Goal: Task Accomplishment & Management: Manage account settings

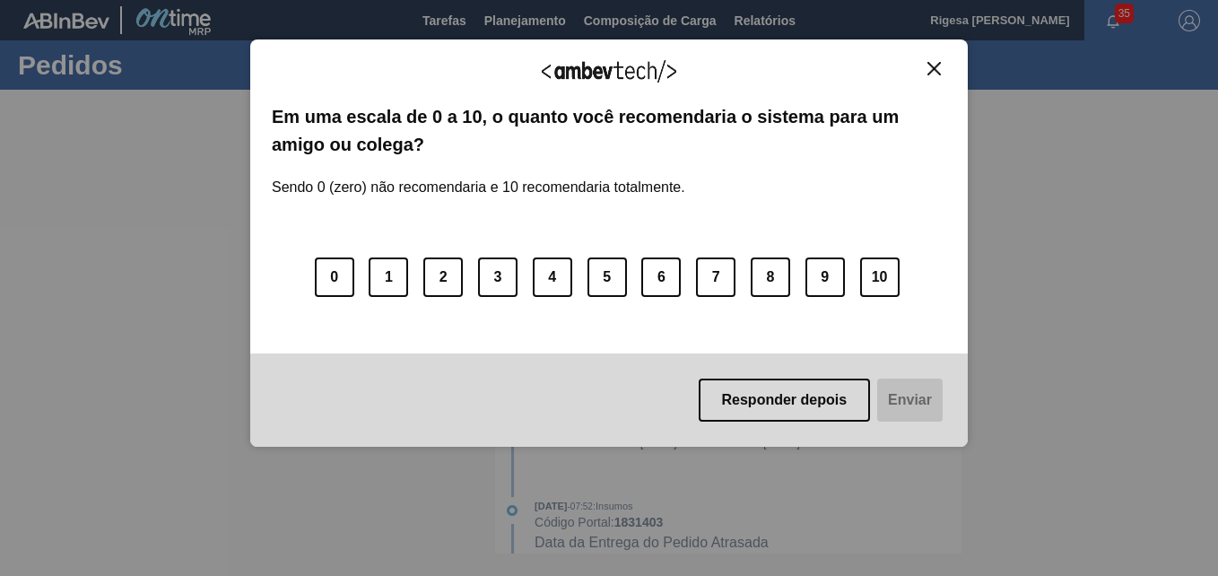
click at [937, 65] on img "Close" at bounding box center [934, 68] width 13 height 13
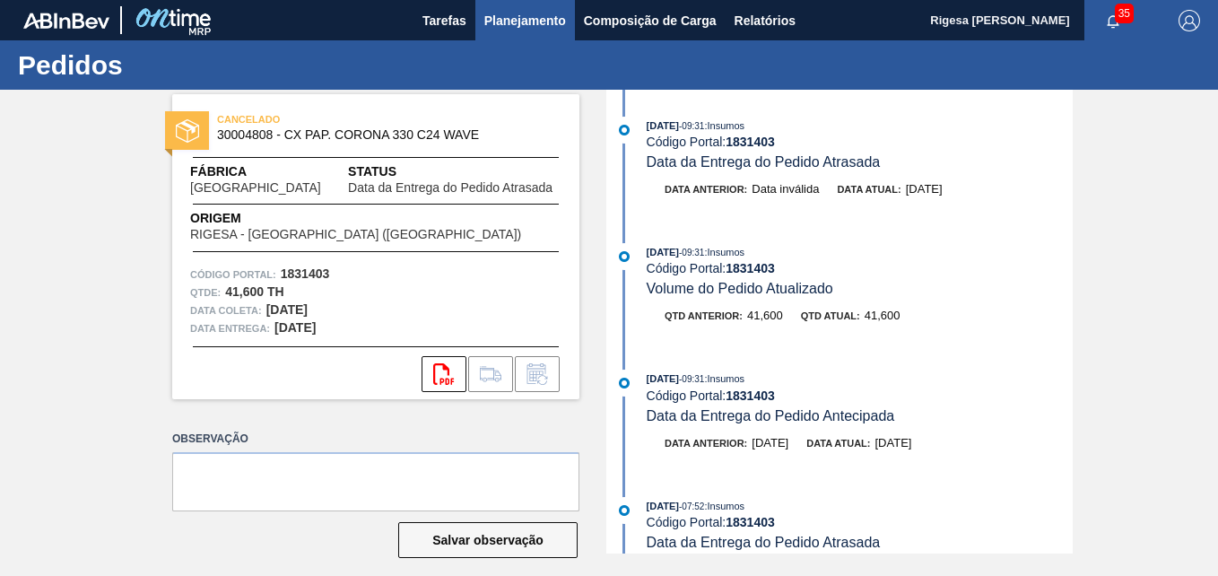
click at [520, 13] on span "Planejamento" at bounding box center [525, 21] width 82 height 22
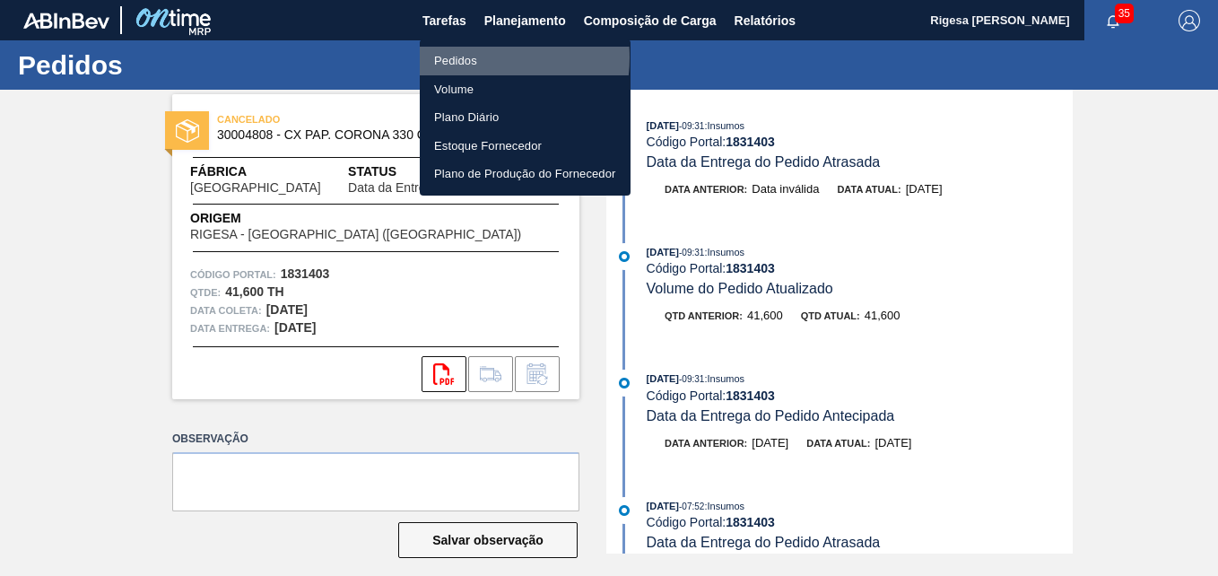
click at [470, 57] on li "Pedidos" at bounding box center [525, 61] width 211 height 29
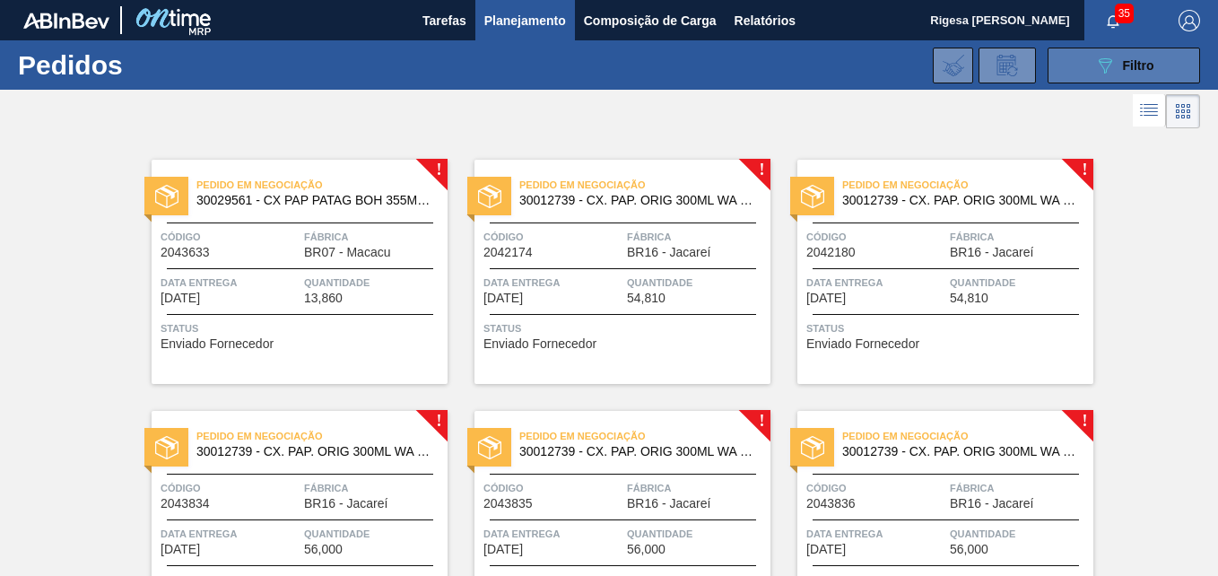
click at [1139, 63] on span "Filtro" at bounding box center [1138, 65] width 31 height 14
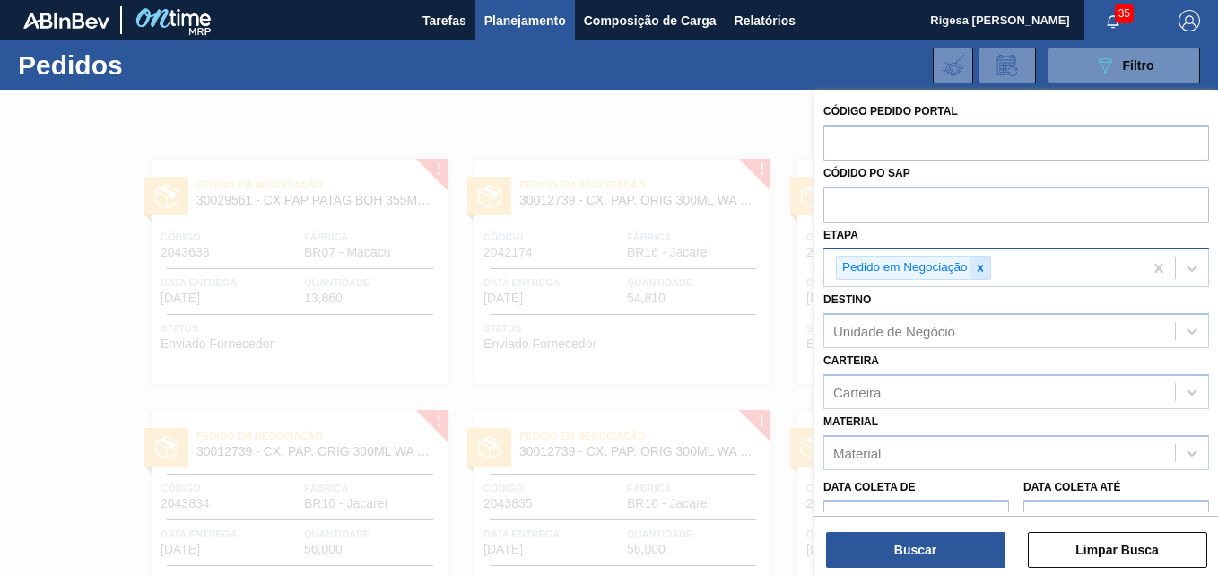
click at [981, 266] on icon at bounding box center [980, 268] width 13 height 13
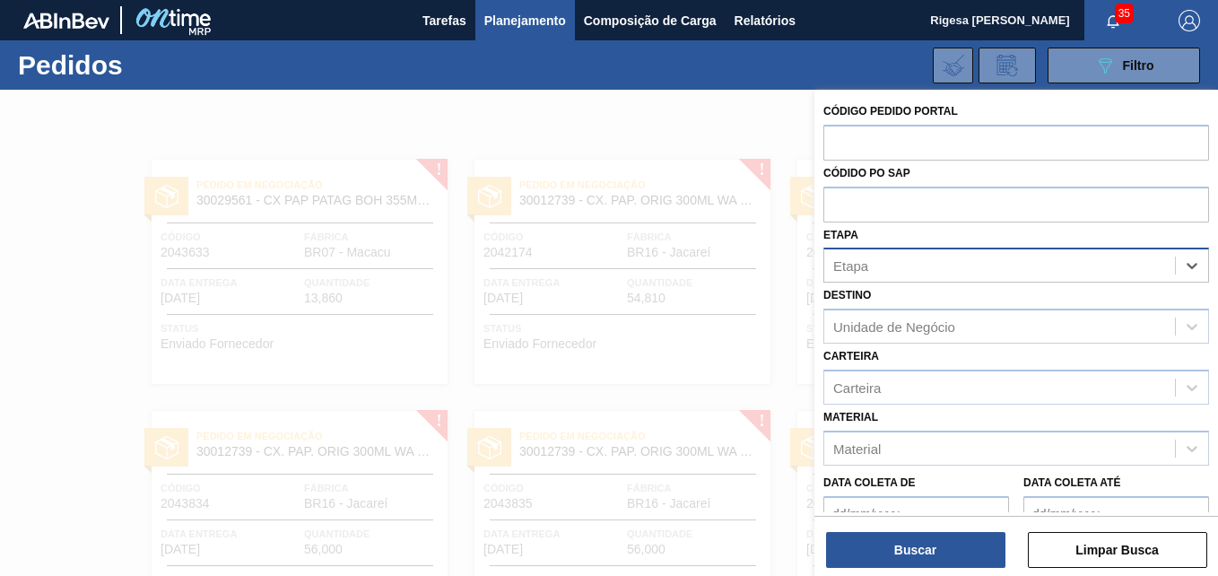
click at [948, 268] on div "Etapa" at bounding box center [1000, 266] width 351 height 26
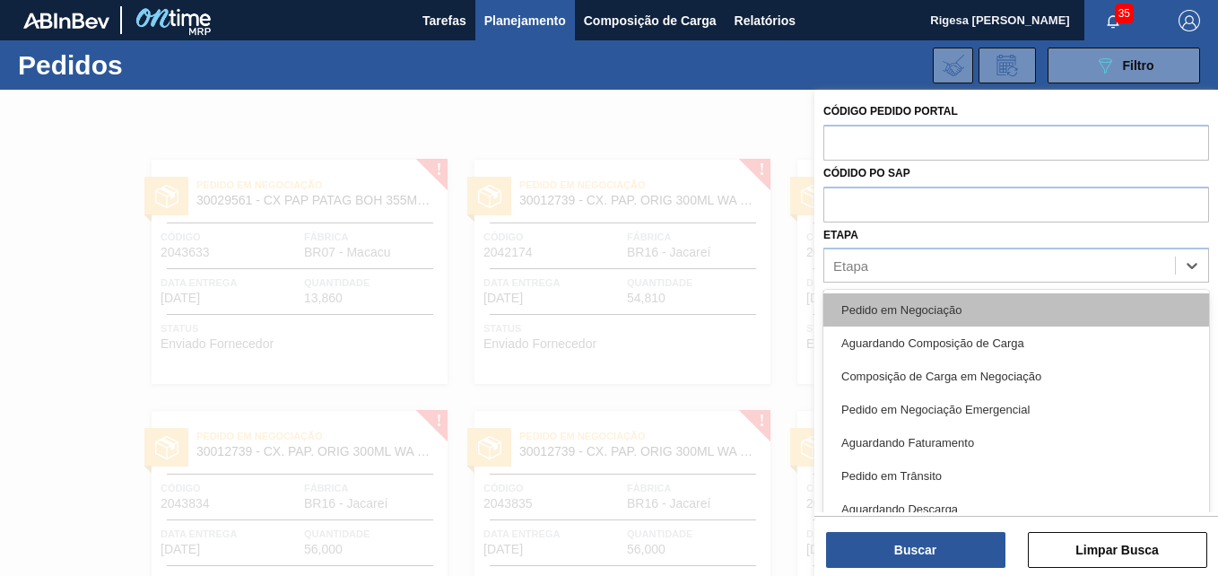
click at [912, 317] on div "Pedido em Negociação" at bounding box center [1017, 309] width 386 height 33
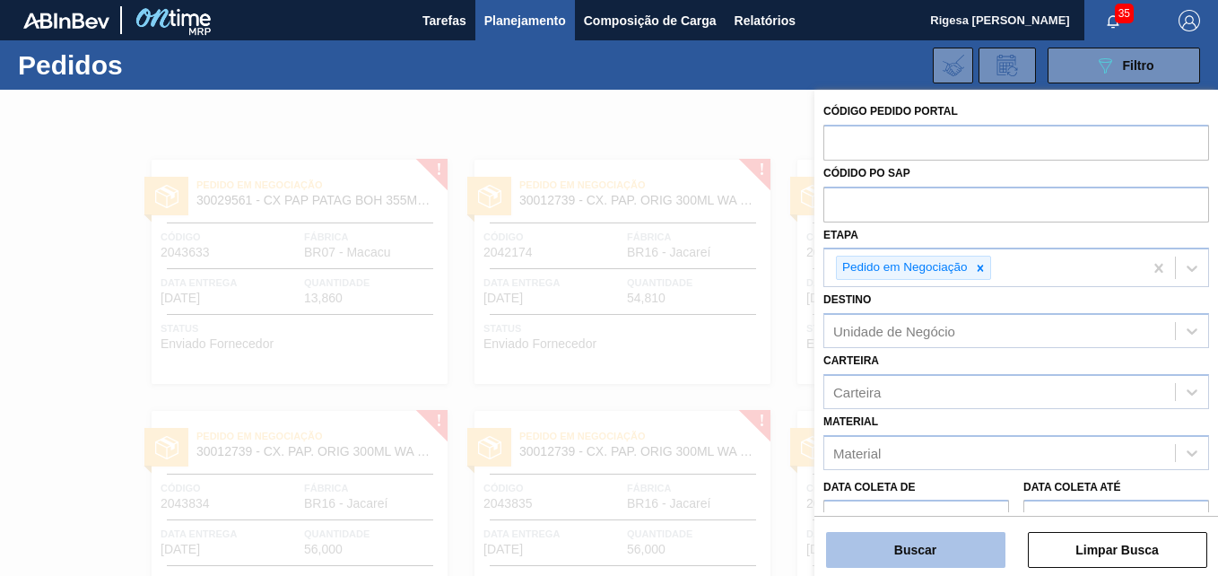
click at [917, 550] on button "Buscar" at bounding box center [915, 550] width 179 height 36
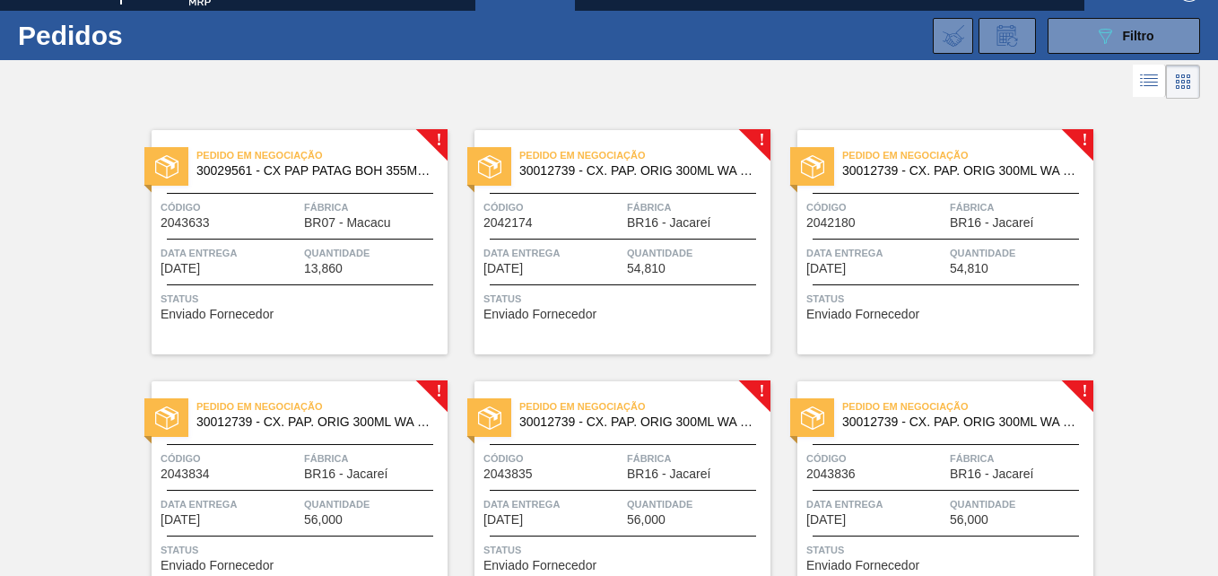
scroll to position [18, 0]
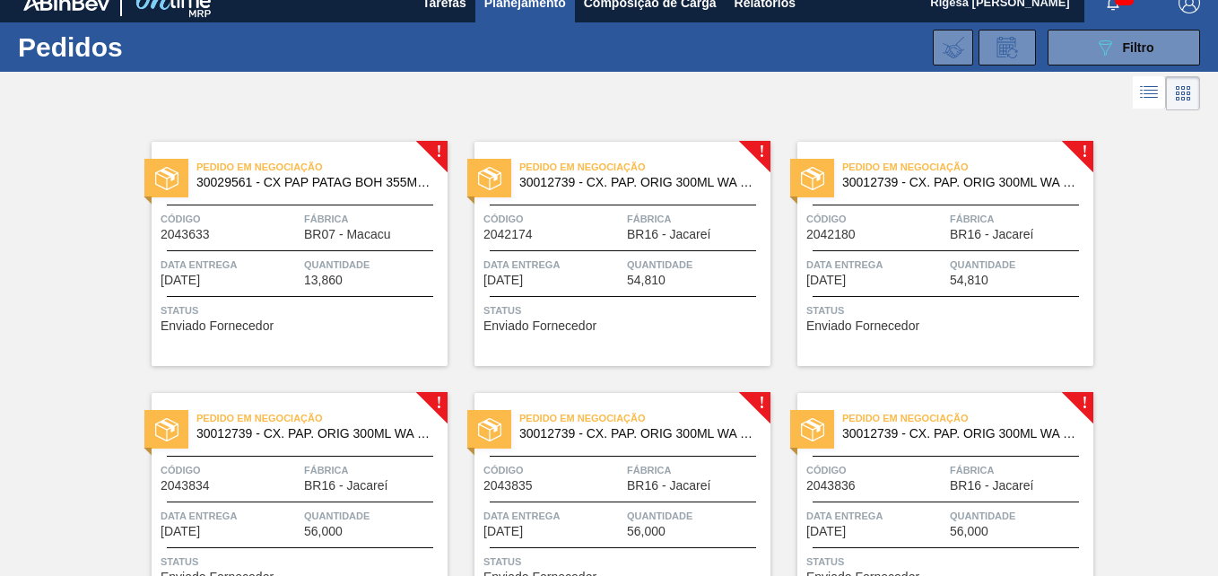
click at [342, 232] on span "BR07 - Macacu" at bounding box center [347, 234] width 86 height 13
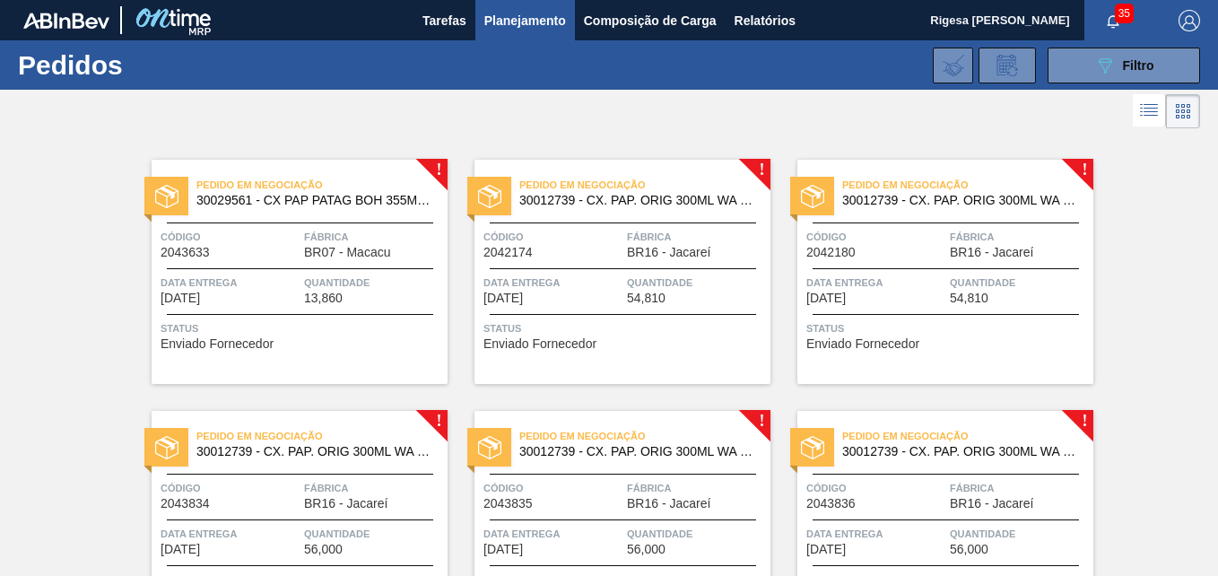
click at [624, 268] on div at bounding box center [623, 268] width 266 height 1
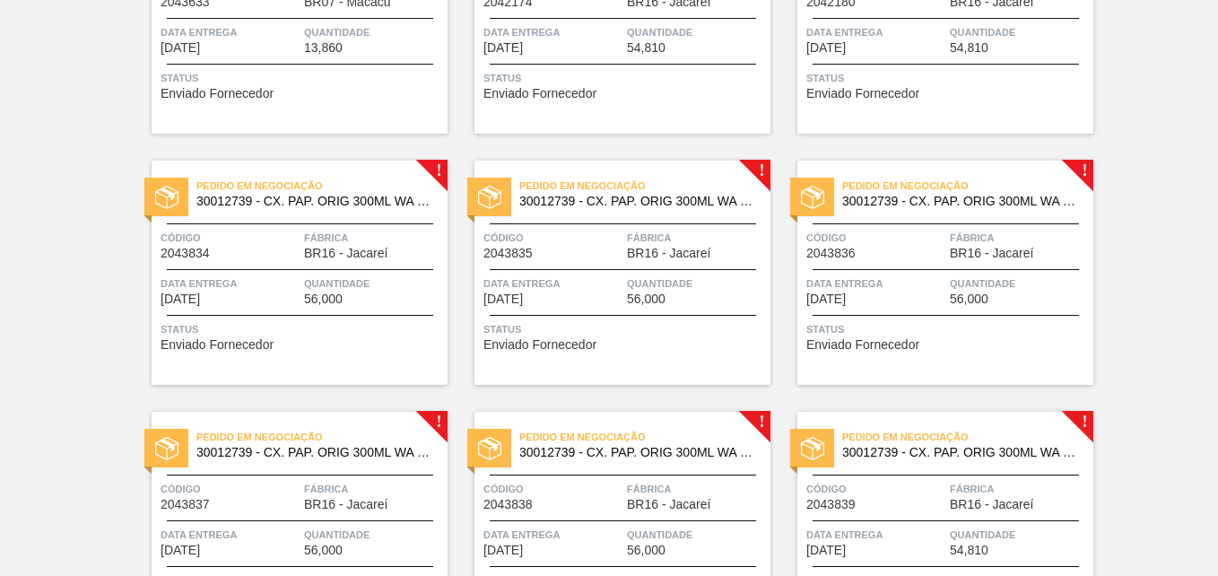
scroll to position [90, 0]
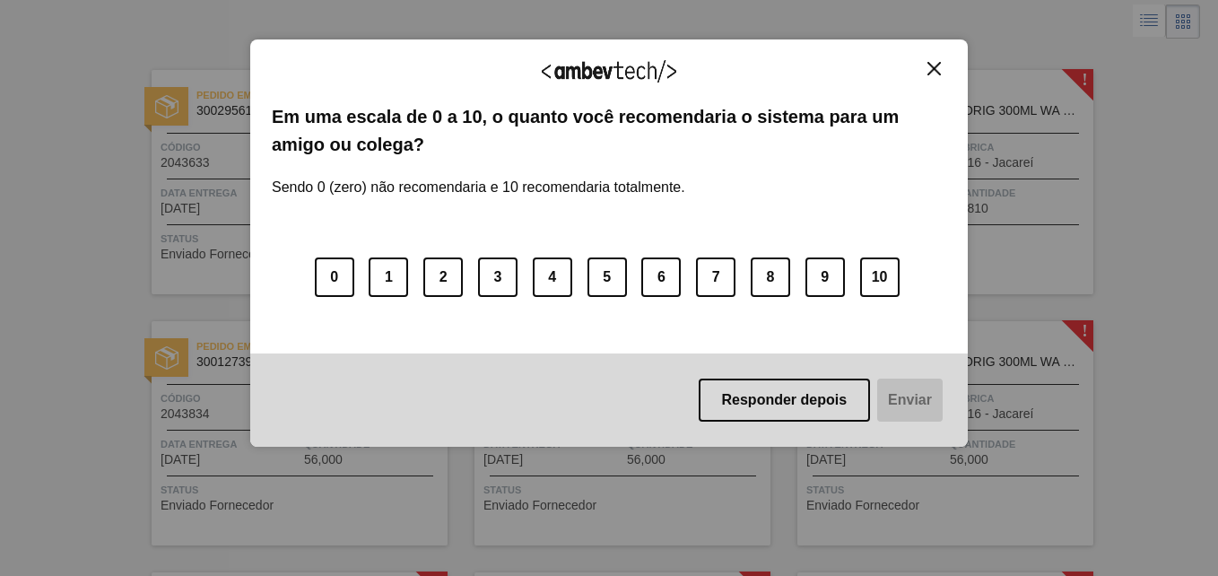
click at [932, 65] on img "Close" at bounding box center [934, 68] width 13 height 13
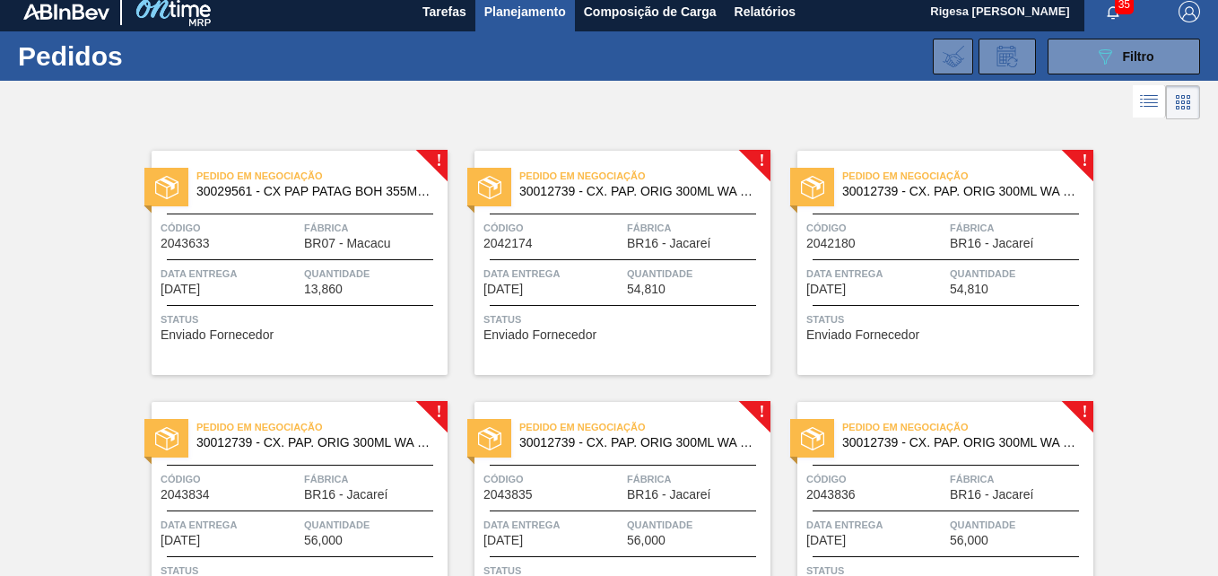
scroll to position [0, 0]
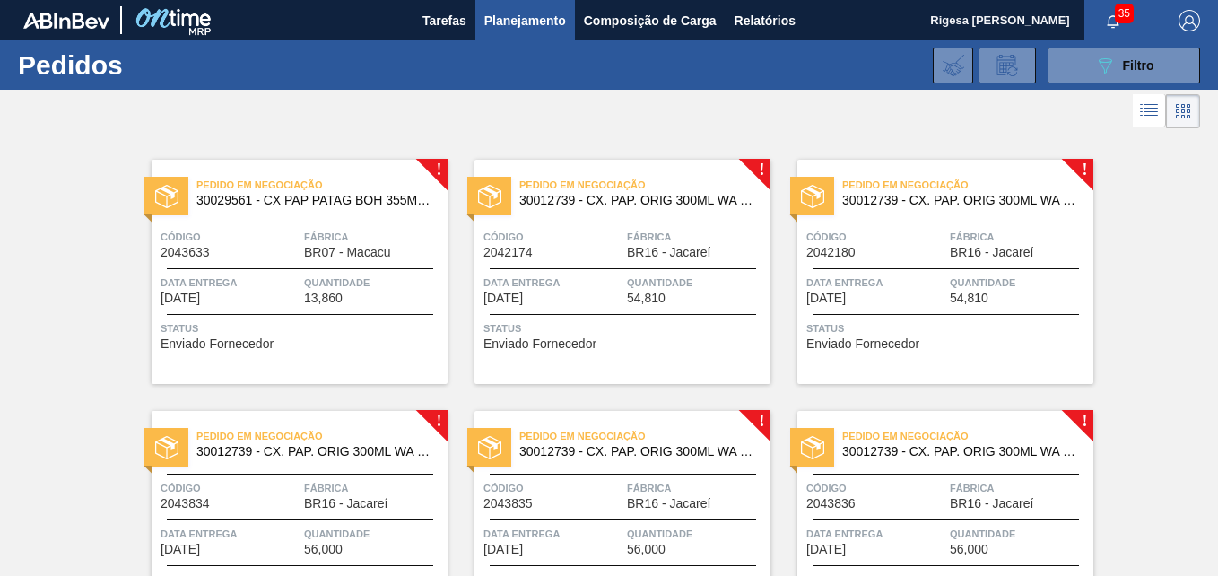
click at [576, 258] on div "Código 2042174" at bounding box center [553, 243] width 139 height 31
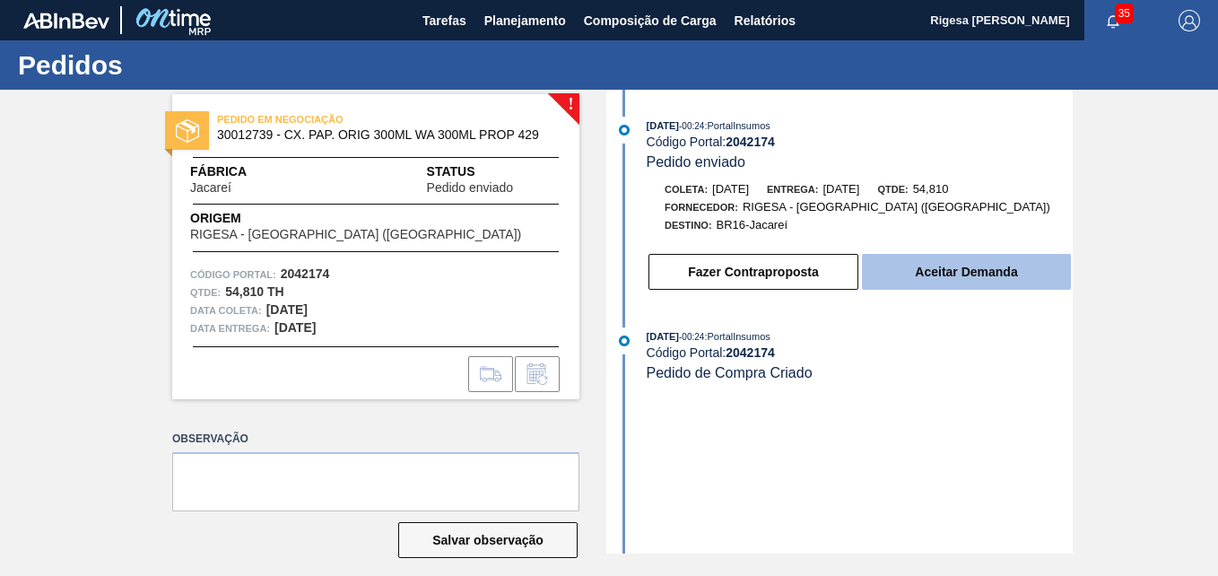
click at [896, 272] on button "Aceitar Demanda" at bounding box center [966, 272] width 209 height 36
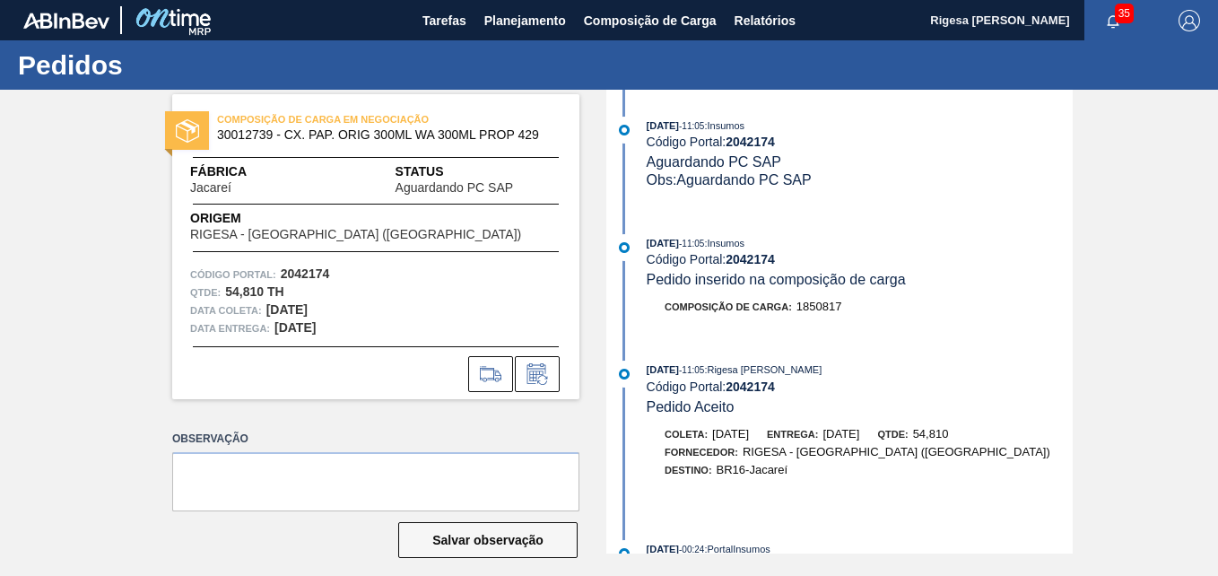
click at [766, 138] on strong "2042174" at bounding box center [750, 142] width 49 height 14
copy strong "2042174"
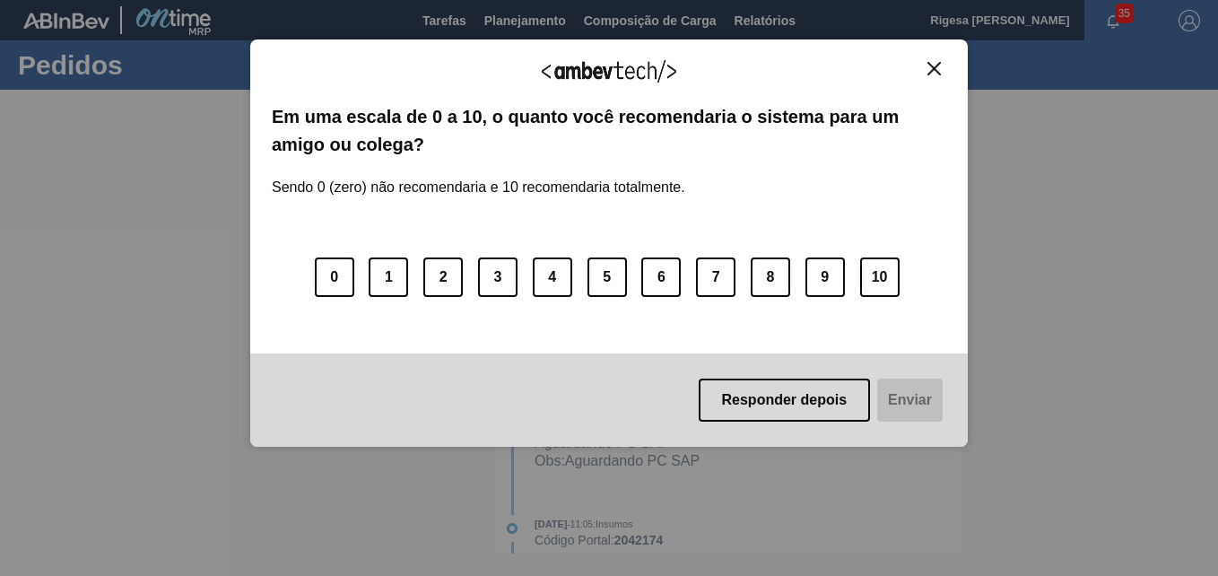
click at [938, 65] on img "Close" at bounding box center [934, 68] width 13 height 13
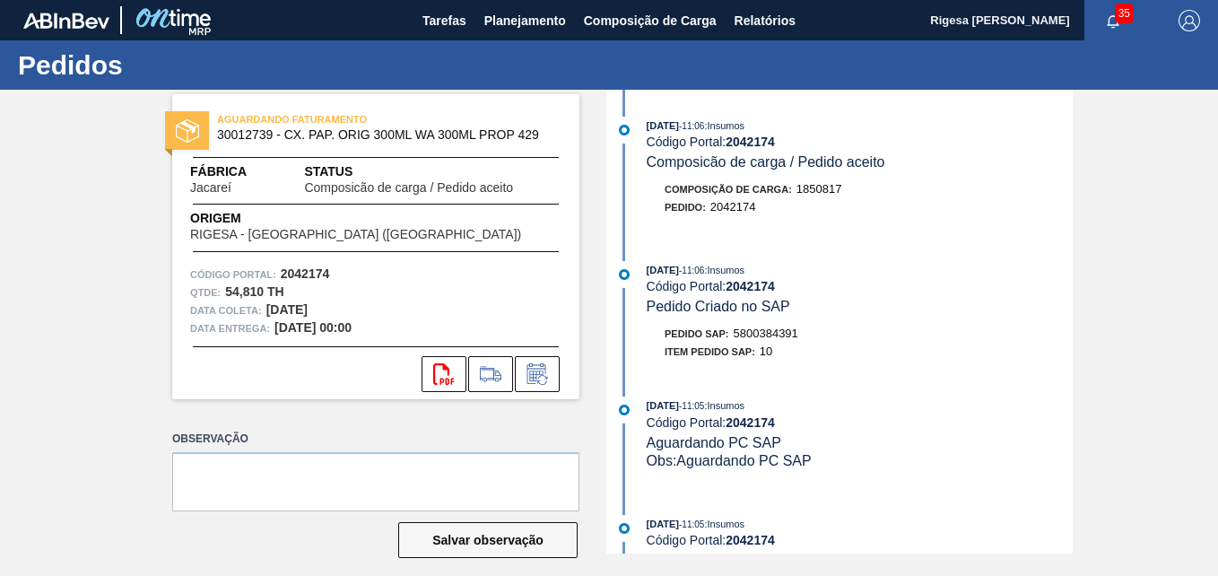
click at [760, 329] on span "5800384391" at bounding box center [766, 333] width 65 height 13
copy span "5800384391"
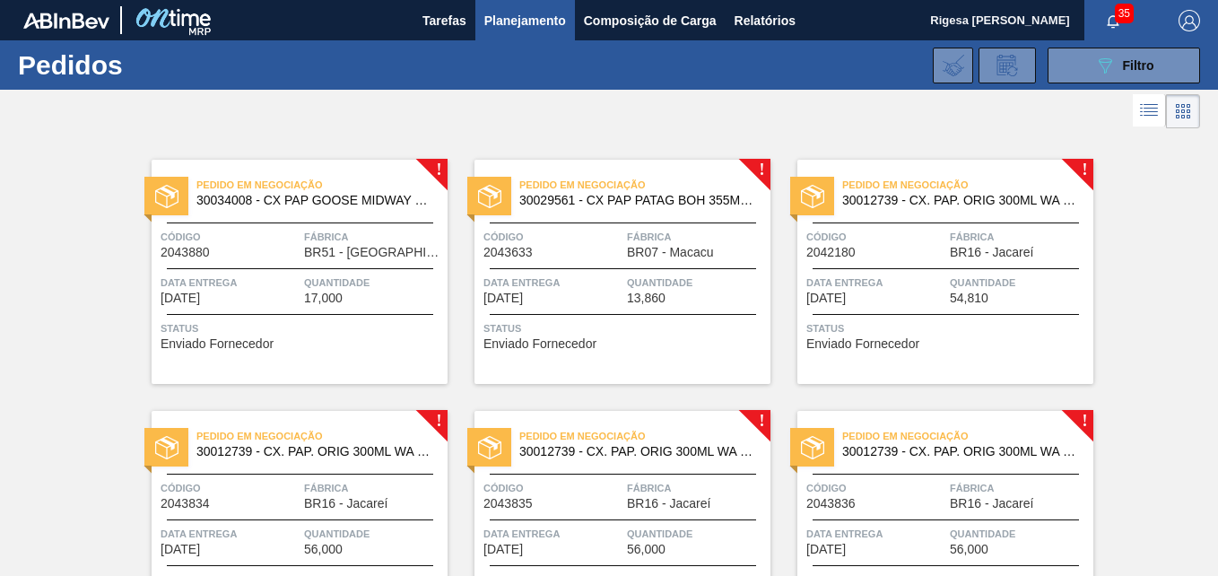
click at [961, 260] on div "Pedido em Negociação 30012739 - CX. PAP. ORIG 300ML WA 300ML PROP 429 Código 20…" at bounding box center [946, 272] width 296 height 224
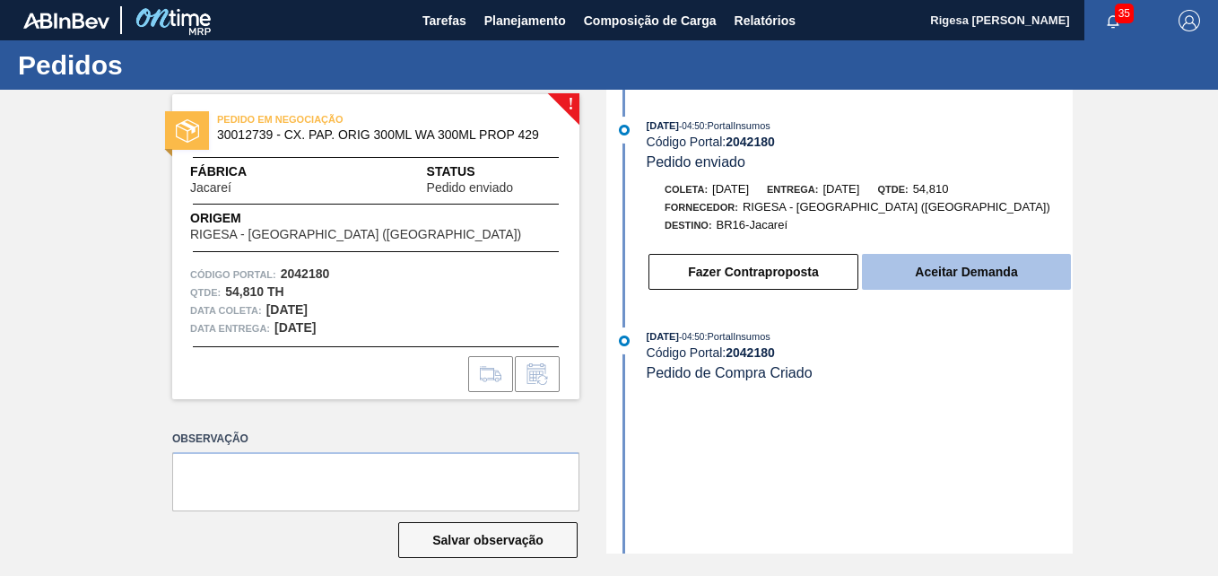
click at [933, 279] on button "Aceitar Demanda" at bounding box center [966, 272] width 209 height 36
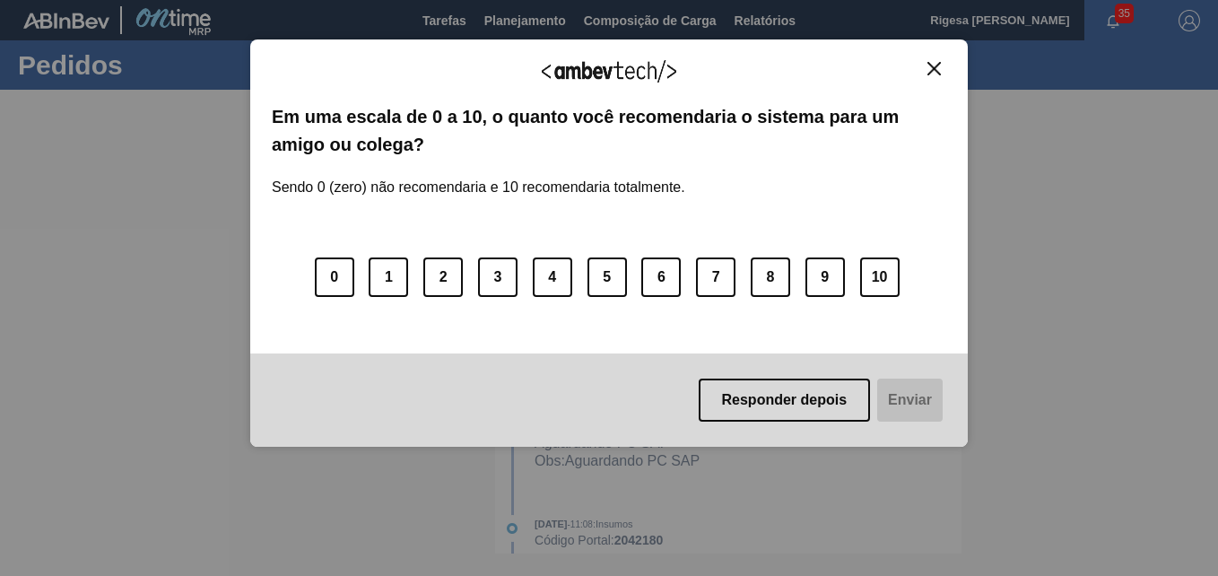
click at [934, 71] on img "Close" at bounding box center [934, 68] width 13 height 13
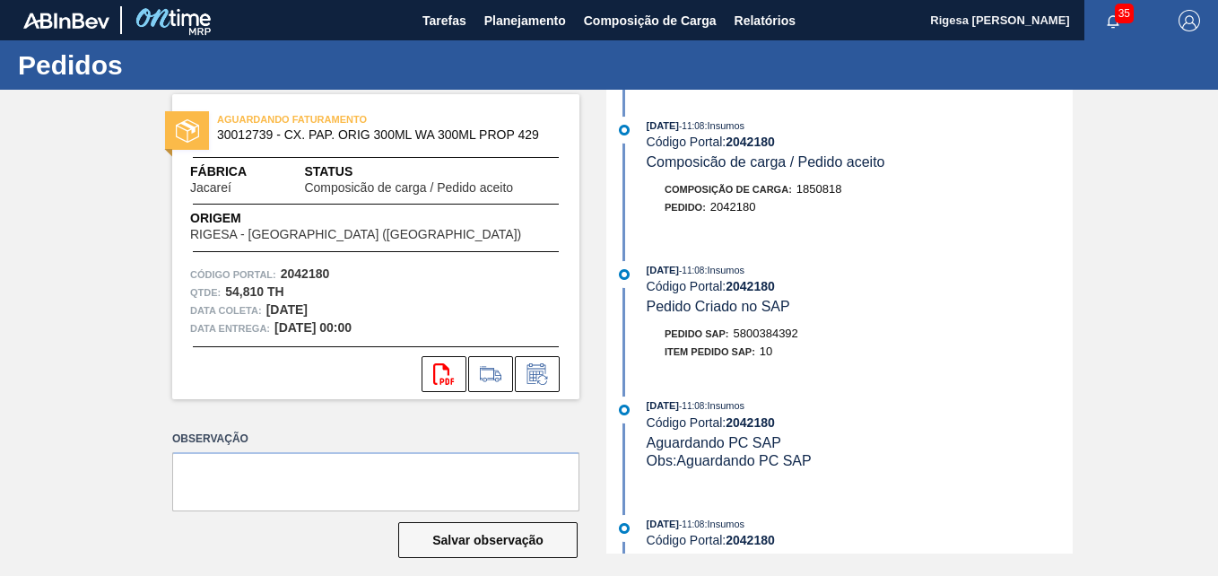
click at [762, 323] on div "01/10/2025 - 11:08 : Insumos Código Portal: 2042180 Pedido Criado no SAP Pedido…" at bounding box center [842, 315] width 462 height 109
click at [762, 332] on span "5800384392" at bounding box center [766, 333] width 65 height 13
copy span "5800384392"
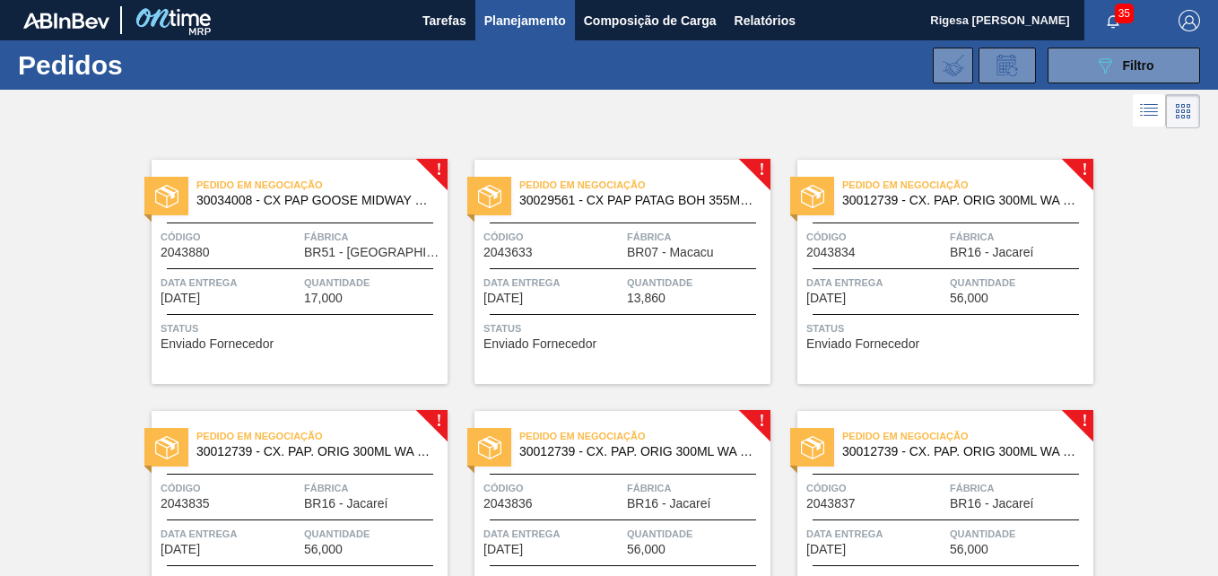
click at [930, 236] on span "Código" at bounding box center [876, 237] width 139 height 18
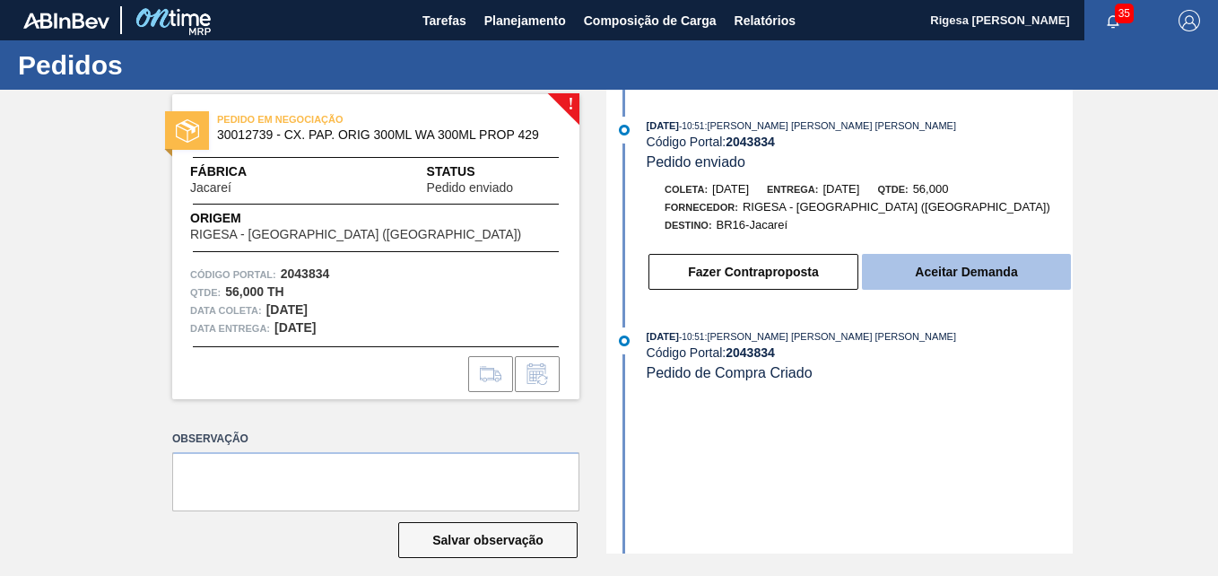
click at [945, 262] on button "Aceitar Demanda" at bounding box center [966, 272] width 209 height 36
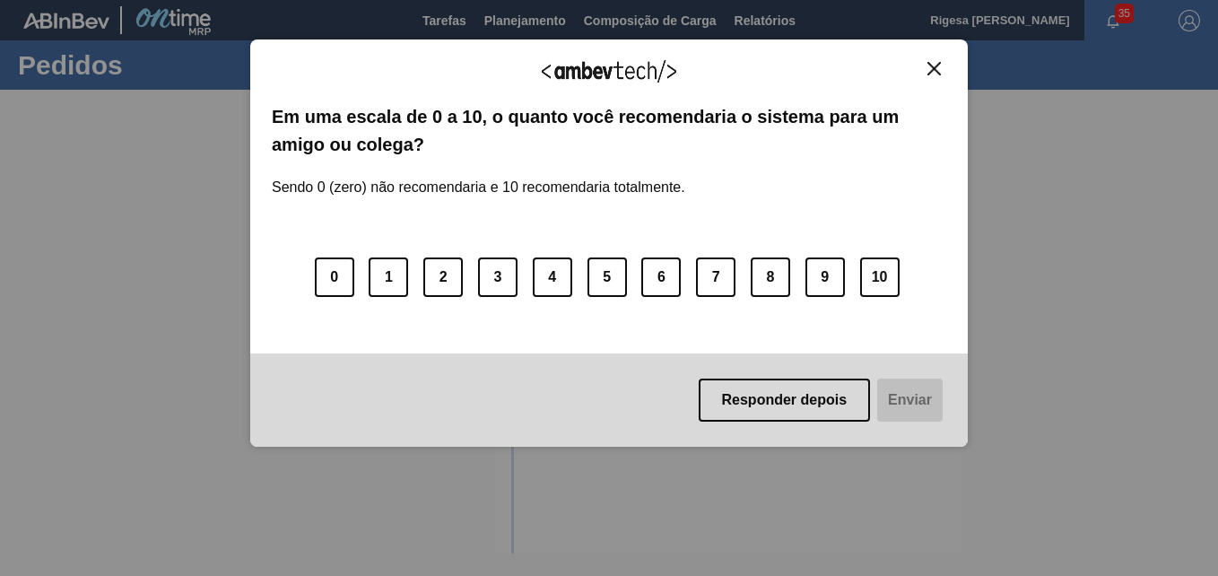
click at [930, 67] on img "Close" at bounding box center [934, 68] width 13 height 13
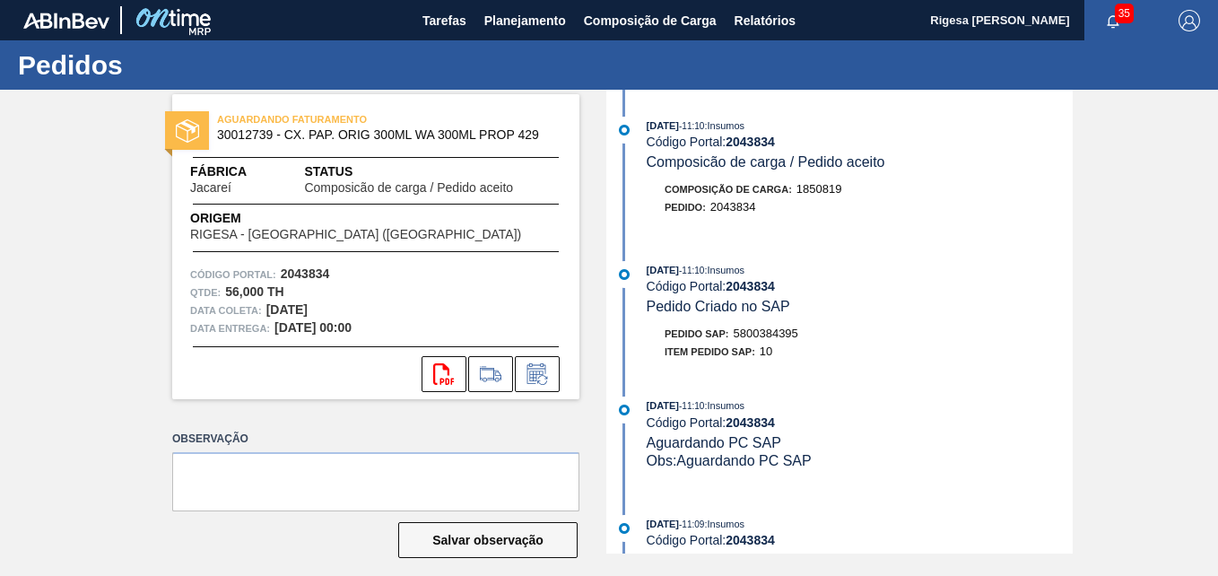
click at [766, 333] on span "5800384395" at bounding box center [766, 333] width 65 height 13
copy span "5800384395"
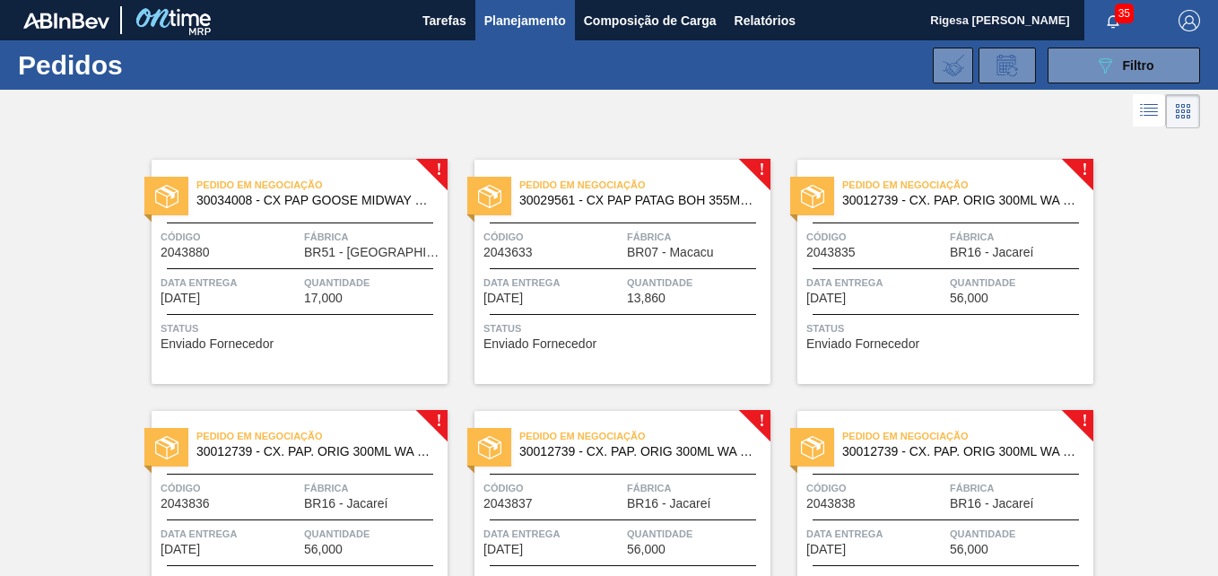
click at [918, 227] on div "Pedido em Negociação 30012739 - CX. PAP. ORIG 300ML WA 300ML PROP 429 Código 20…" at bounding box center [946, 272] width 296 height 224
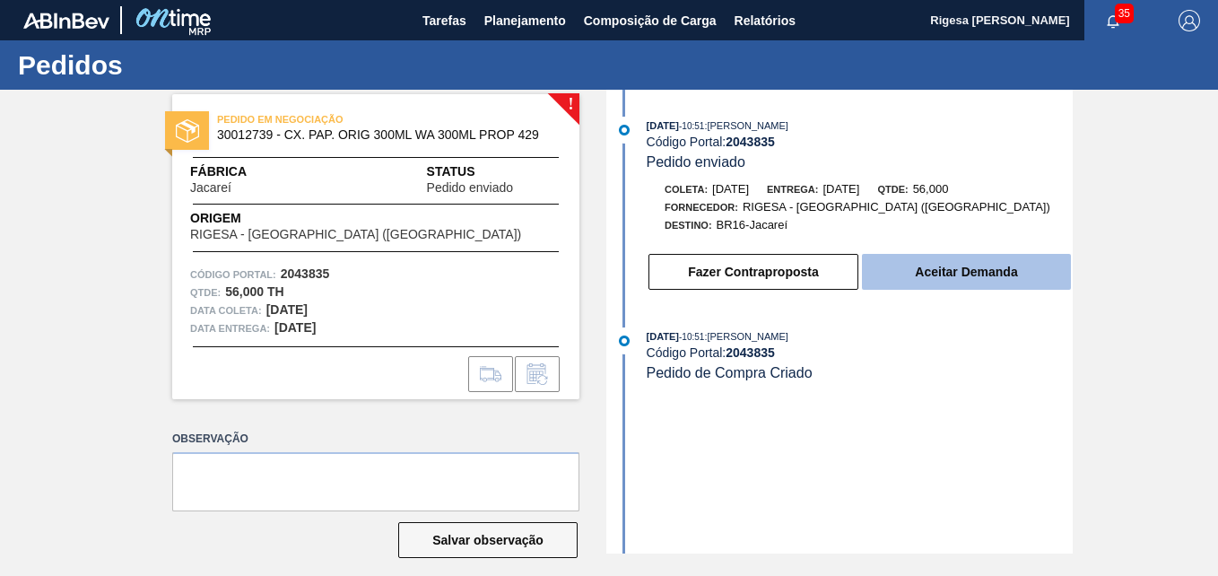
click at [921, 272] on button "Aceitar Demanda" at bounding box center [966, 272] width 209 height 36
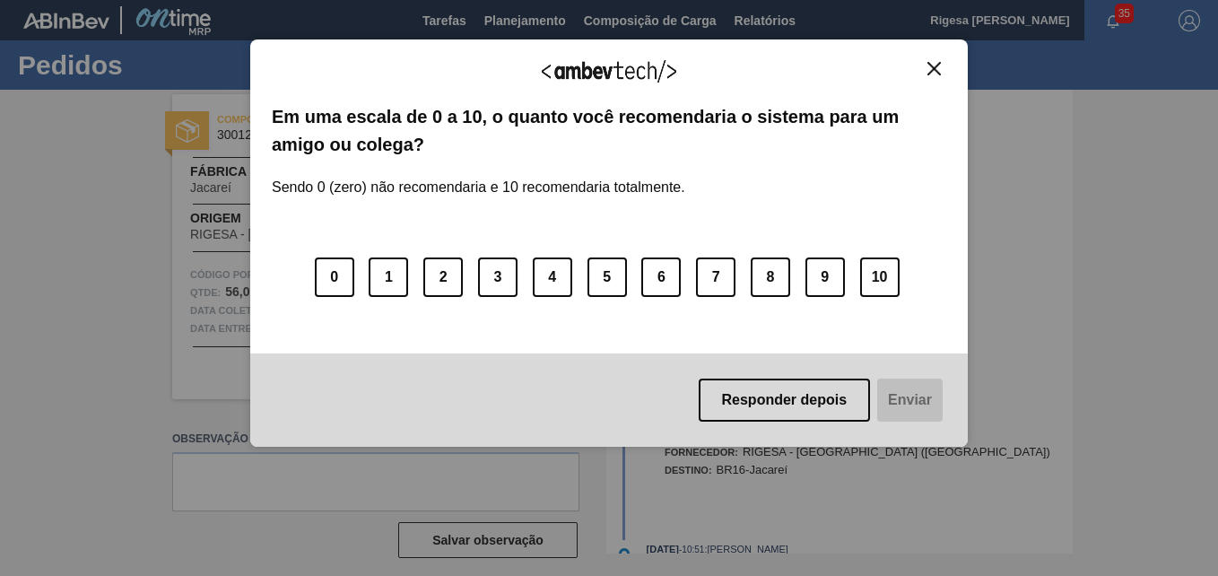
click at [934, 60] on div "Agradecemos seu feedback! Em uma escala de 0 a 10, o quanto você recomendaria o…" at bounding box center [609, 242] width 718 height 407
click at [932, 66] on img "Close" at bounding box center [934, 68] width 13 height 13
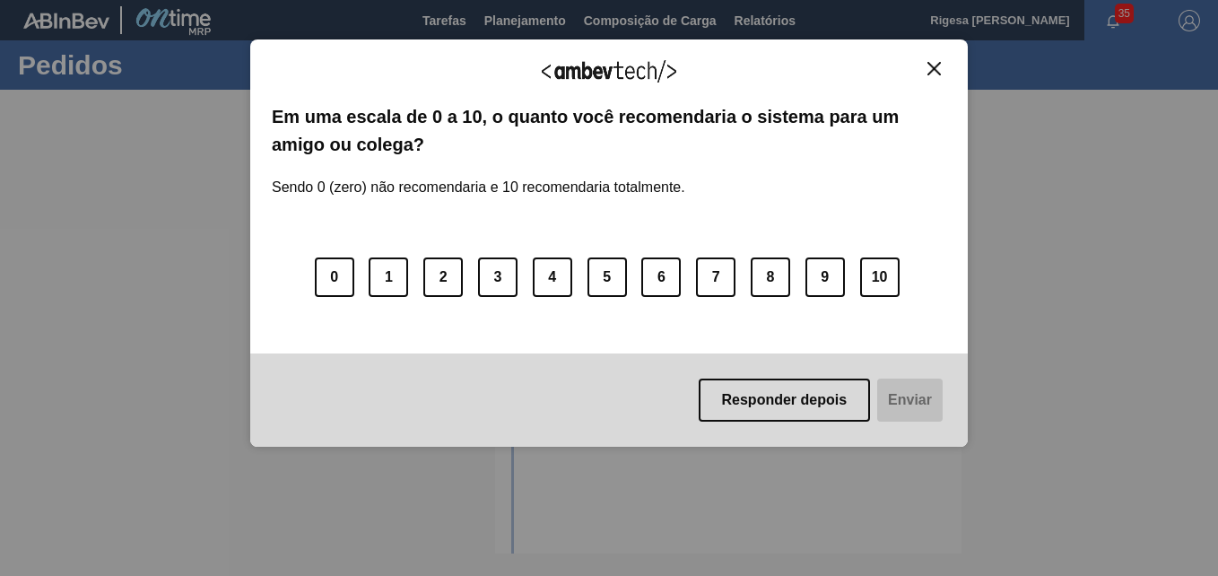
click at [936, 65] on img "Close" at bounding box center [934, 68] width 13 height 13
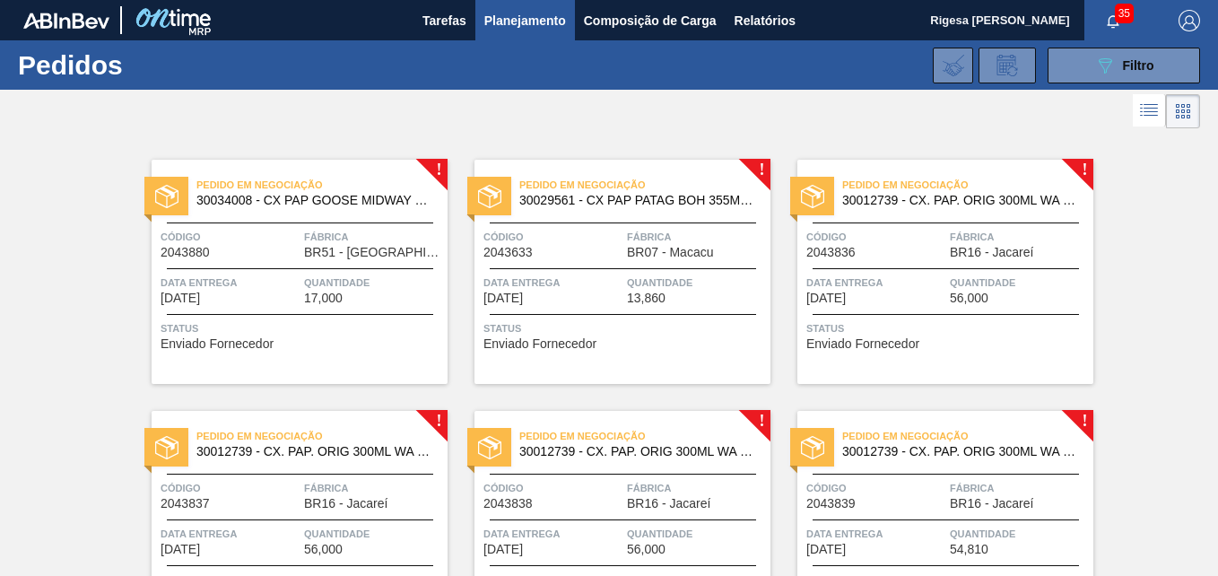
click at [920, 242] on span "Código" at bounding box center [876, 237] width 139 height 18
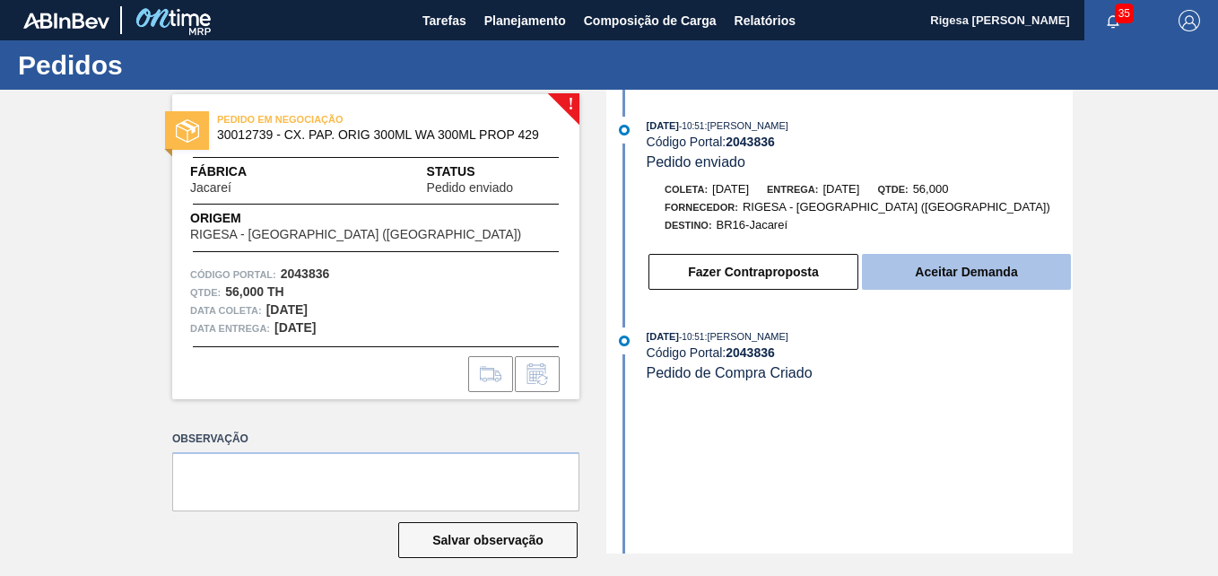
click at [947, 265] on button "Aceitar Demanda" at bounding box center [966, 272] width 209 height 36
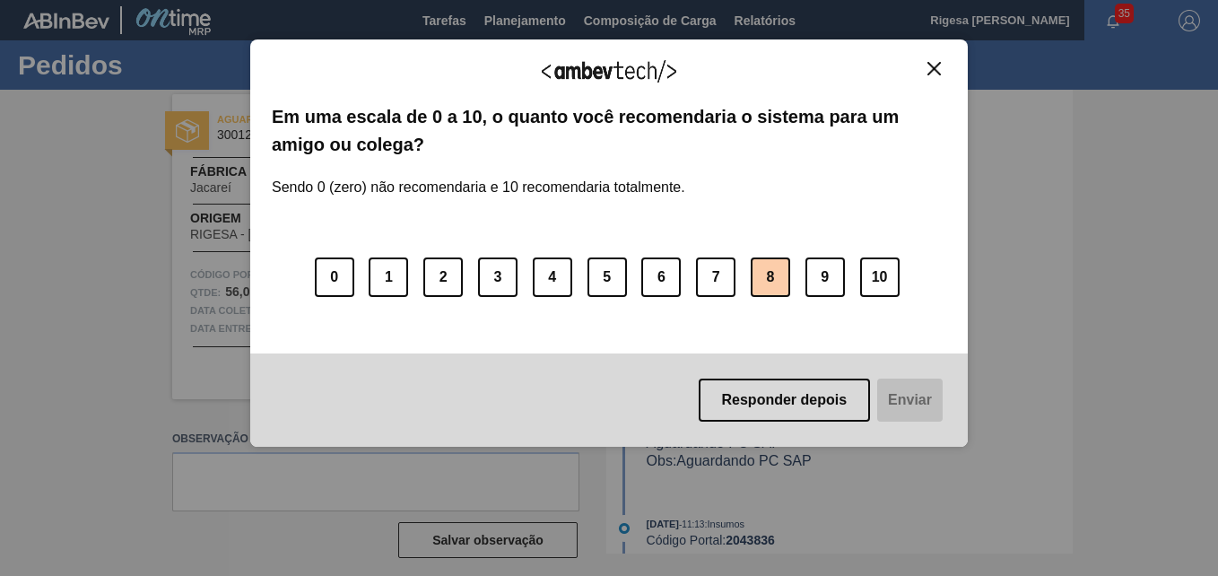
click at [769, 281] on button "8" at bounding box center [770, 277] width 39 height 39
click at [922, 399] on button "Enviar" at bounding box center [908, 400] width 69 height 43
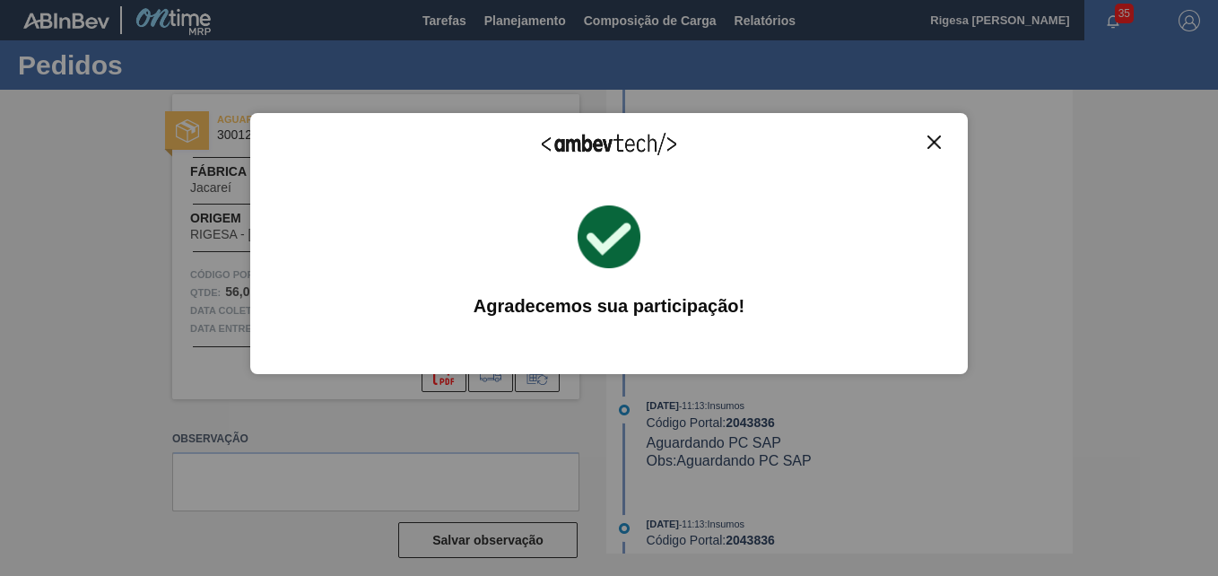
click at [928, 142] on button "Close" at bounding box center [934, 142] width 24 height 15
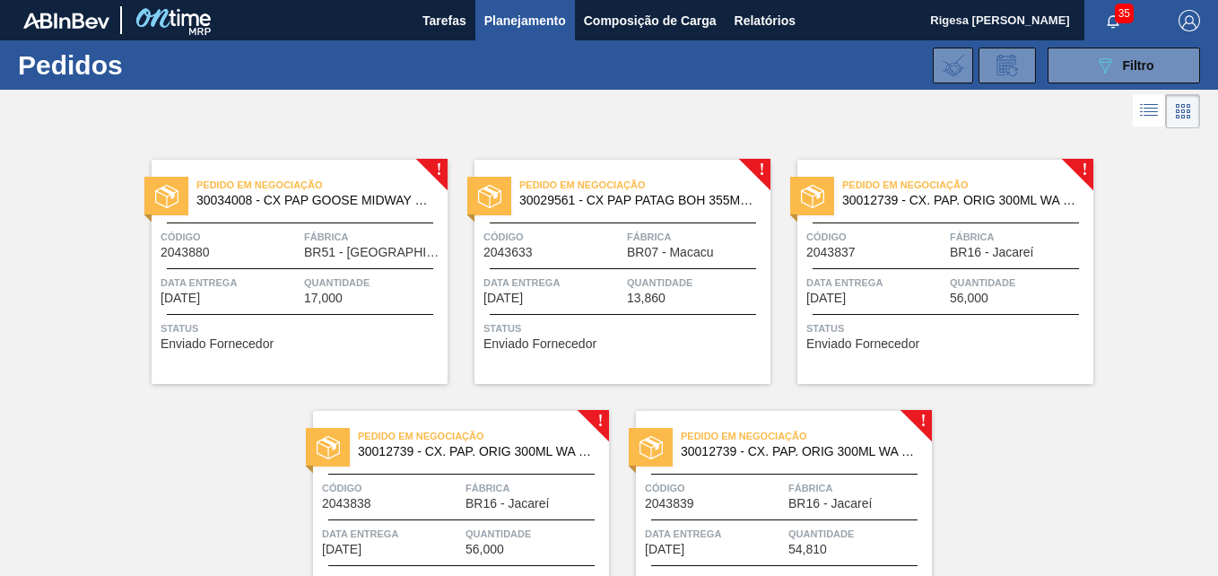
click at [941, 250] on div "Código 2043837" at bounding box center [876, 243] width 139 height 31
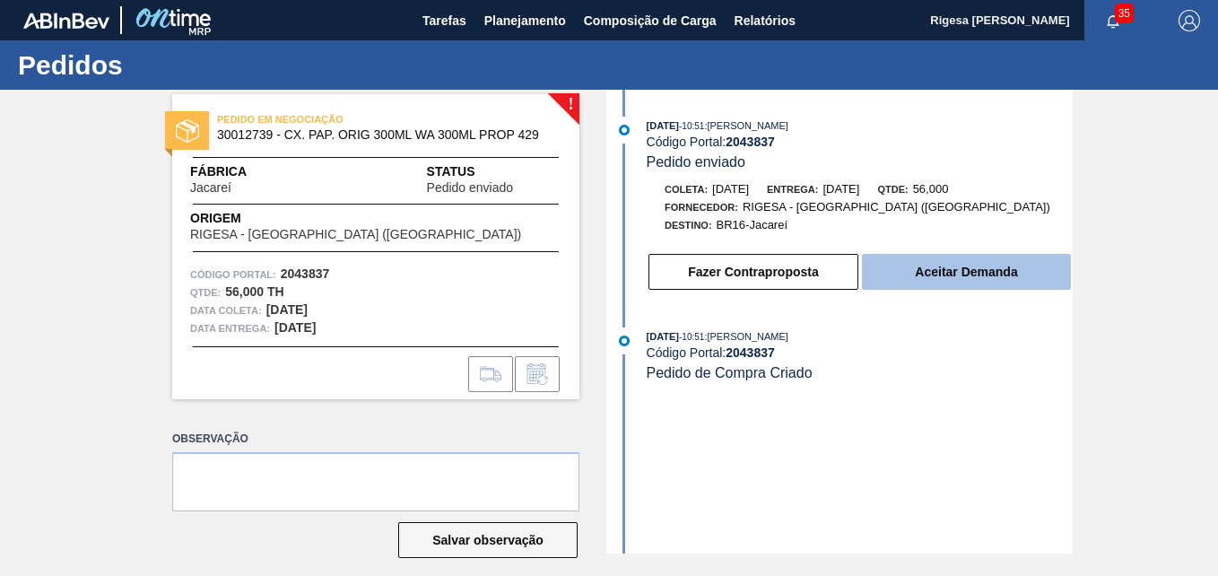
click at [925, 268] on button "Aceitar Demanda" at bounding box center [966, 272] width 209 height 36
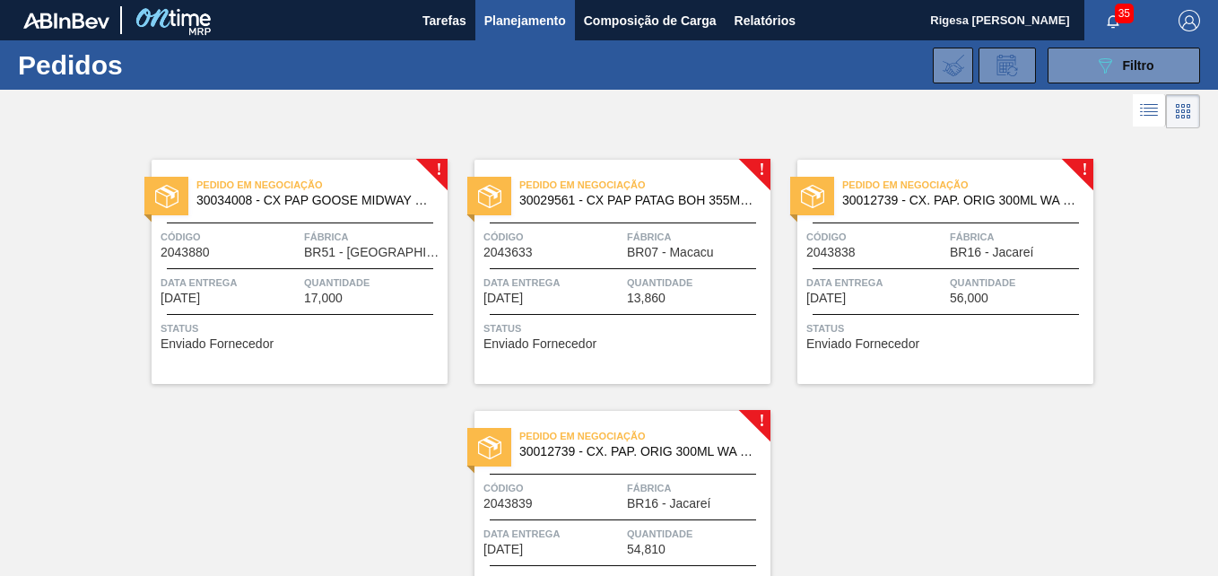
click at [918, 234] on span "Código" at bounding box center [876, 237] width 139 height 18
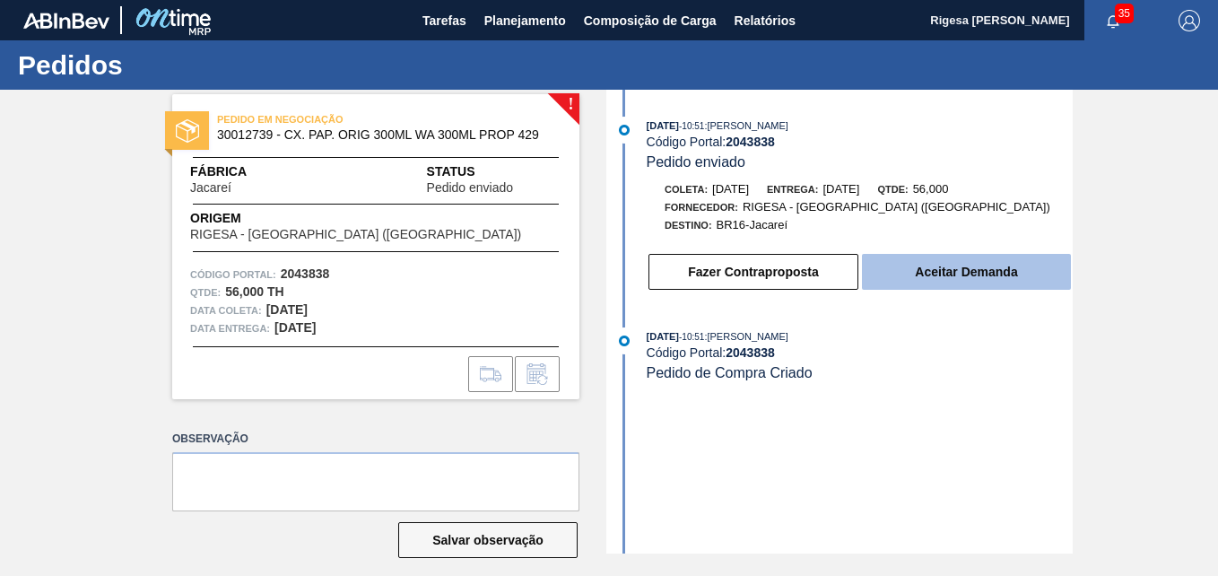
click at [940, 270] on button "Aceitar Demanda" at bounding box center [966, 272] width 209 height 36
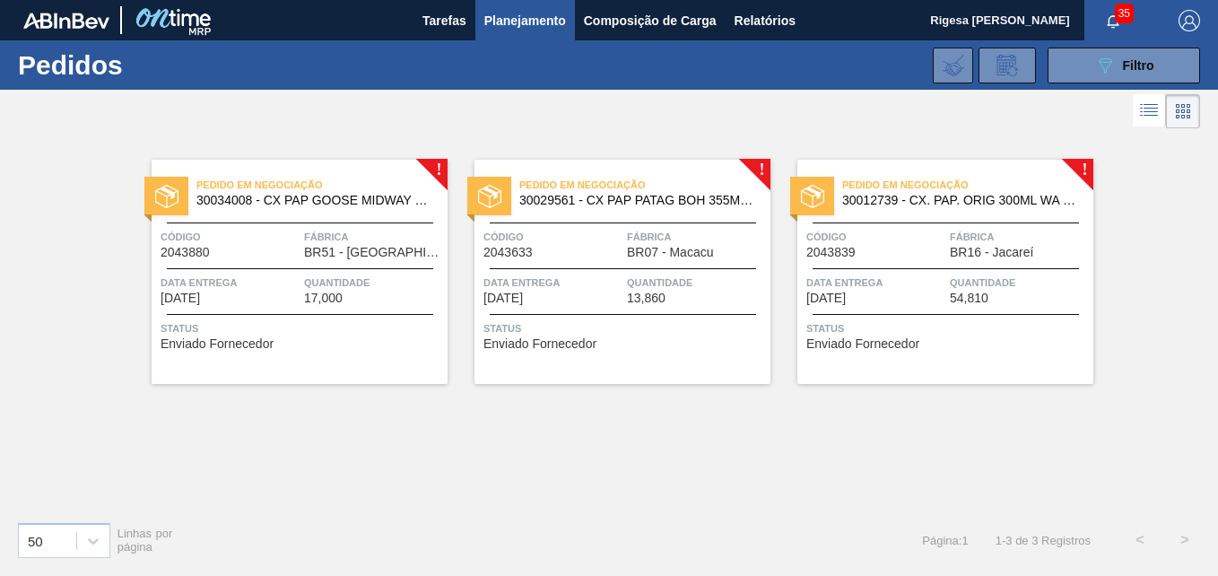
click at [897, 246] on span "Código" at bounding box center [876, 237] width 139 height 18
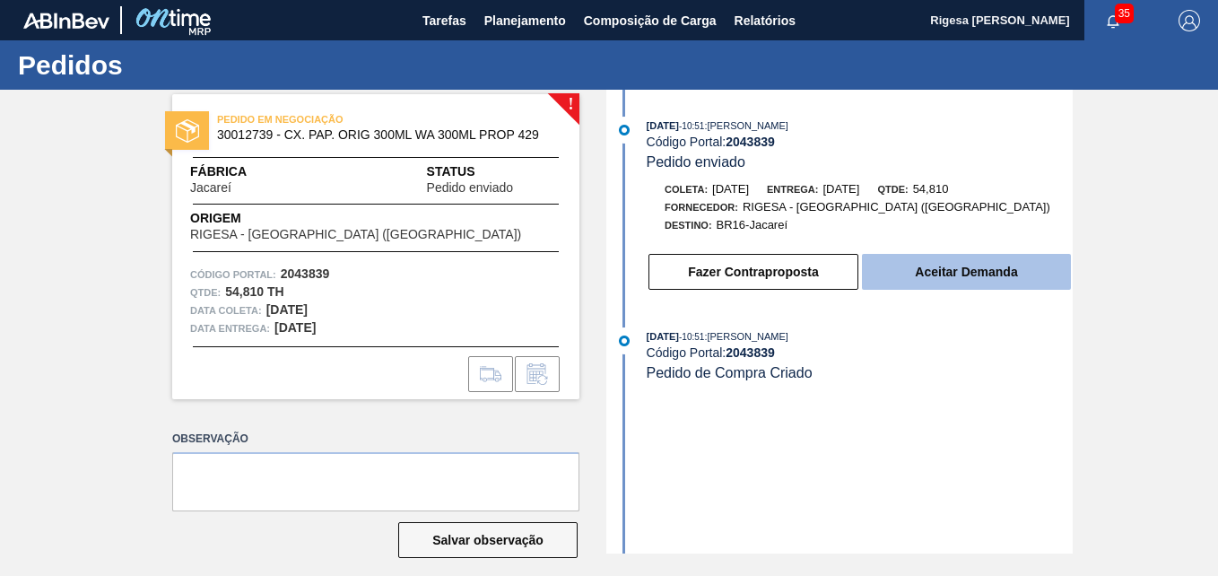
click at [939, 265] on button "Aceitar Demanda" at bounding box center [966, 272] width 209 height 36
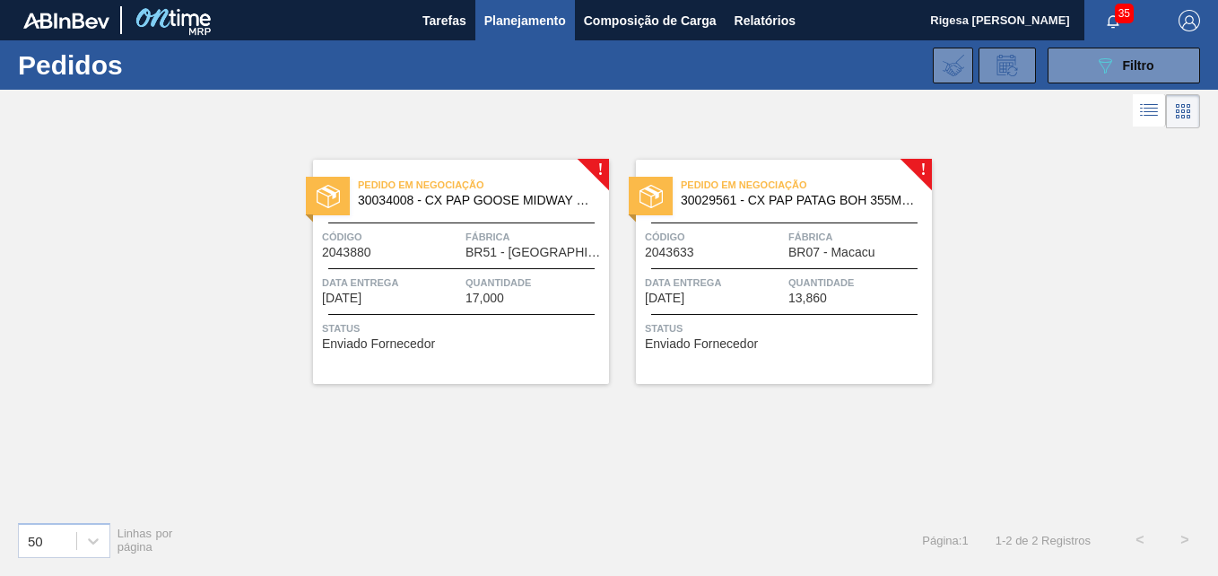
click at [456, 196] on span "30034008 - CX PAP GOOSE MIDWAY 355ML C12 N25" at bounding box center [476, 200] width 237 height 13
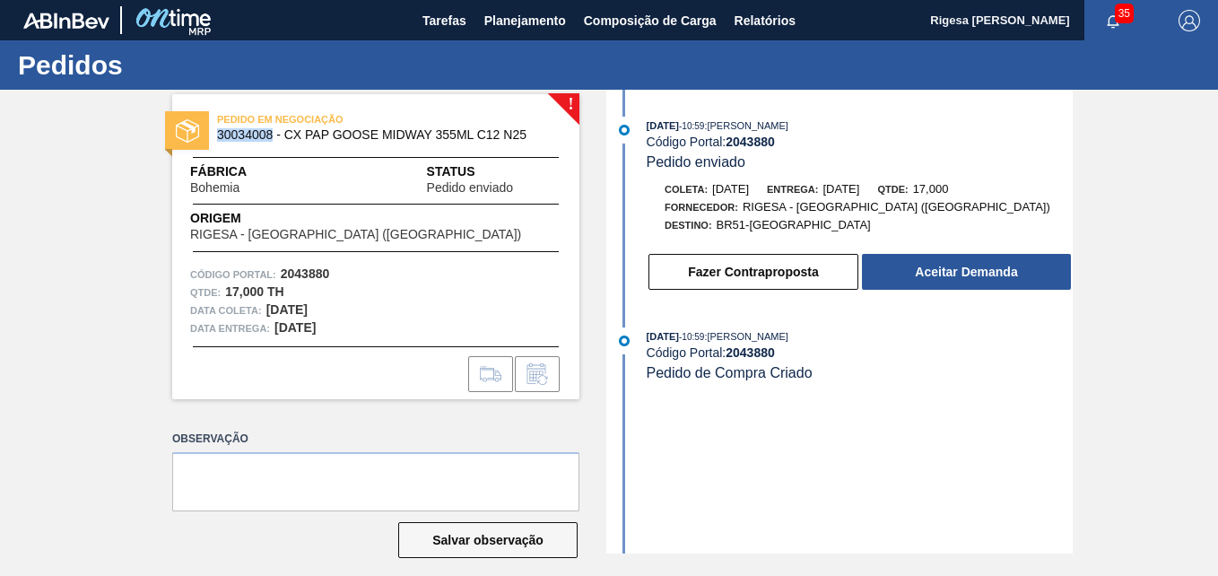
drag, startPoint x: 214, startPoint y: 134, endPoint x: 270, endPoint y: 136, distance: 55.7
click at [270, 136] on div "PEDIDO EM NEGOCIAÇÃO 30034008 - CX PAP GOOSE MIDWAY 355ML C12 N25" at bounding box center [375, 128] width 407 height 40
copy span "30034008"
drag, startPoint x: 284, startPoint y: 135, endPoint x: 528, endPoint y: 135, distance: 244.9
click at [528, 135] on span "30034008 - CX PAP GOOSE MIDWAY 355ML C12 N25" at bounding box center [380, 134] width 326 height 13
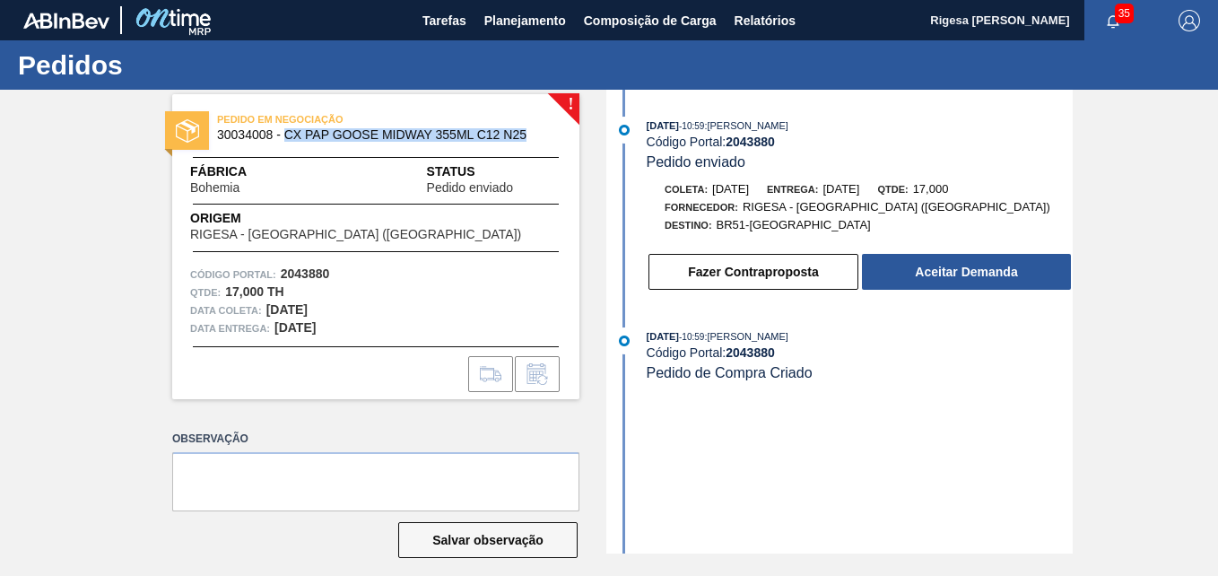
copy span "CX PAP GOOSE MIDWAY 355ML C12 N25"
click at [547, 131] on div "PEDIDO EM NEGOCIAÇÃO 30034008 - CX PAP GOOSE MIDWAY 355ML C12 N25" at bounding box center [420, 125] width 407 height 31
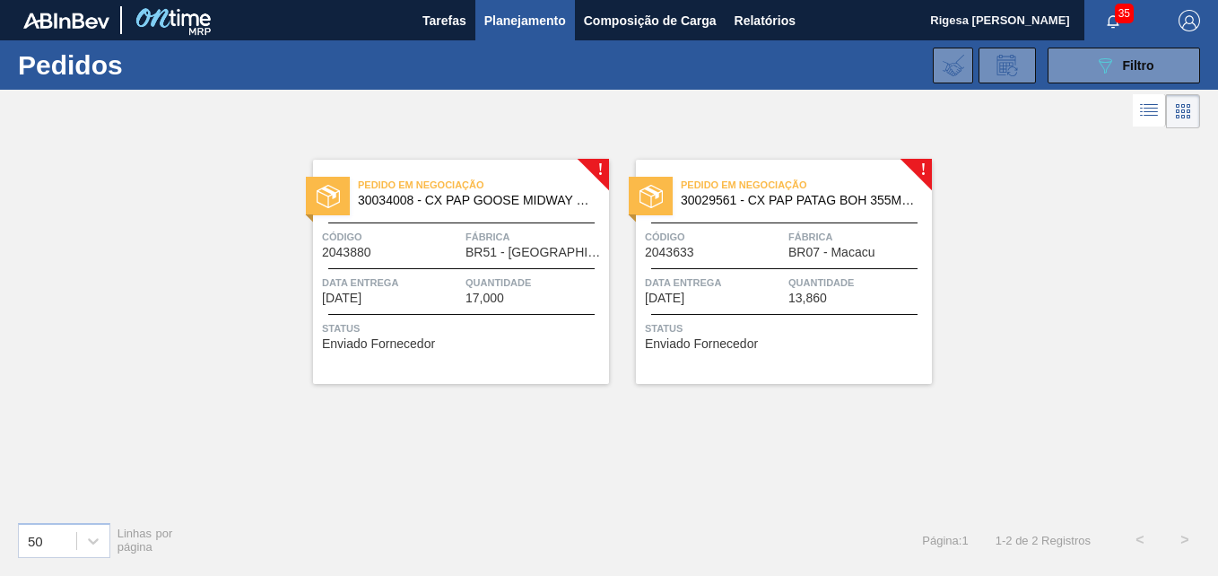
click at [764, 196] on span "30029561 - CX PAP PATAG BOH 355ML C12 NIV24" at bounding box center [799, 200] width 237 height 13
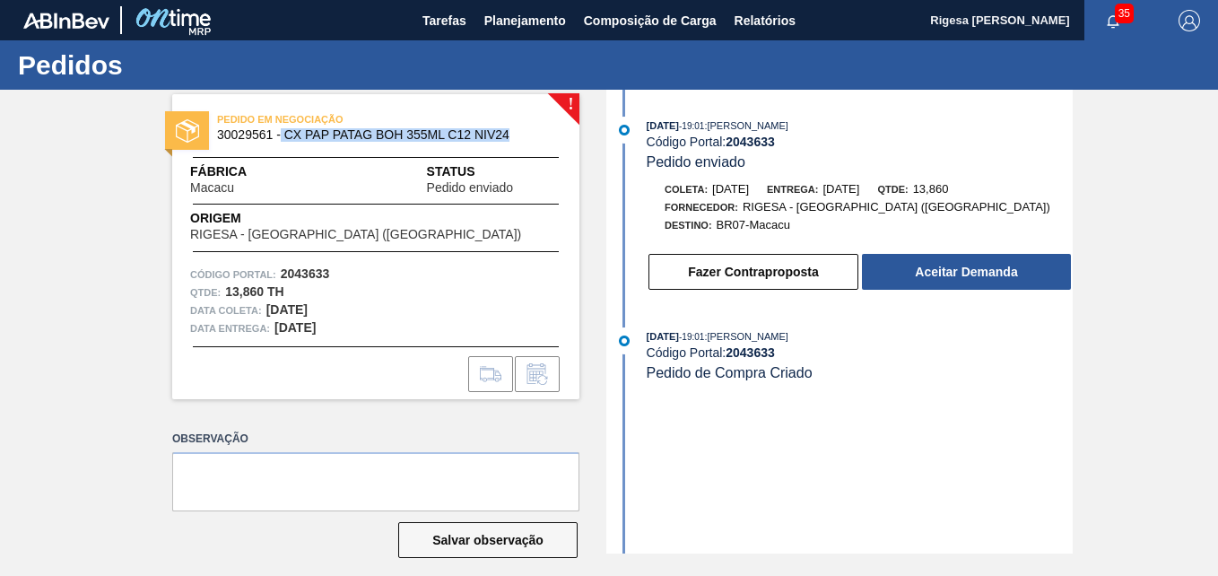
drag, startPoint x: 281, startPoint y: 136, endPoint x: 511, endPoint y: 133, distance: 229.7
click at [511, 133] on span "30029561 - CX PAP PATAG BOH 355ML C12 NIV24" at bounding box center [380, 134] width 326 height 13
click at [537, 130] on span "30029561 - CX PAP PATAG BOH 355ML C12 NIV24" at bounding box center [380, 134] width 326 height 13
click at [242, 128] on span "PEDIDO EM NEGOCIAÇÃO" at bounding box center [342, 119] width 251 height 18
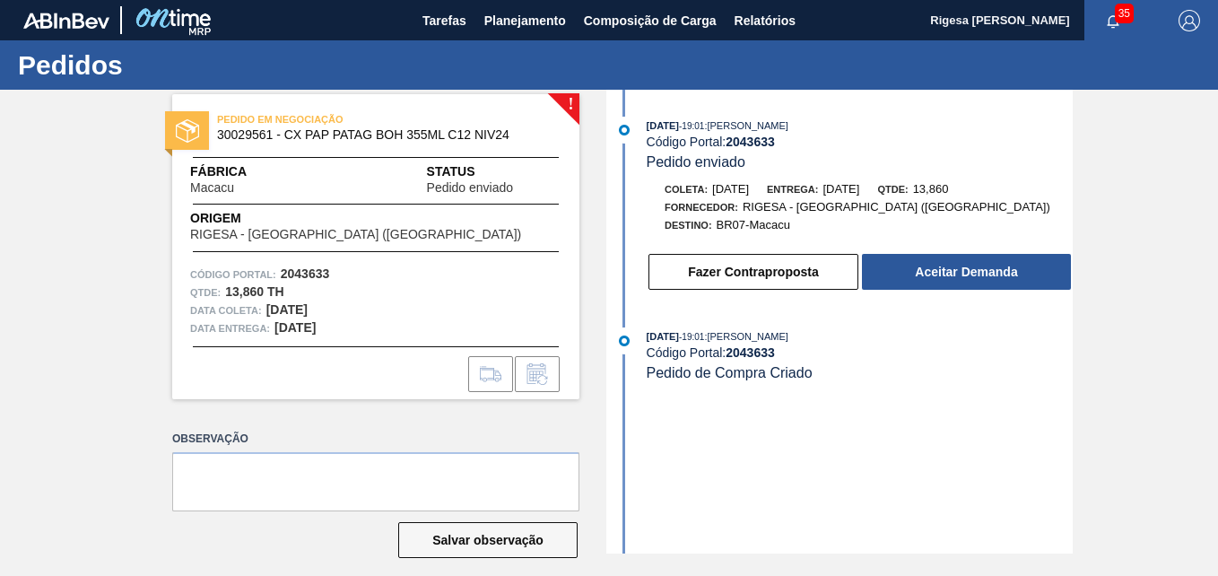
click at [240, 135] on span "30029561 - CX PAP PATAG BOH 355ML C12 NIV24" at bounding box center [380, 134] width 326 height 13
copy span "30029561"
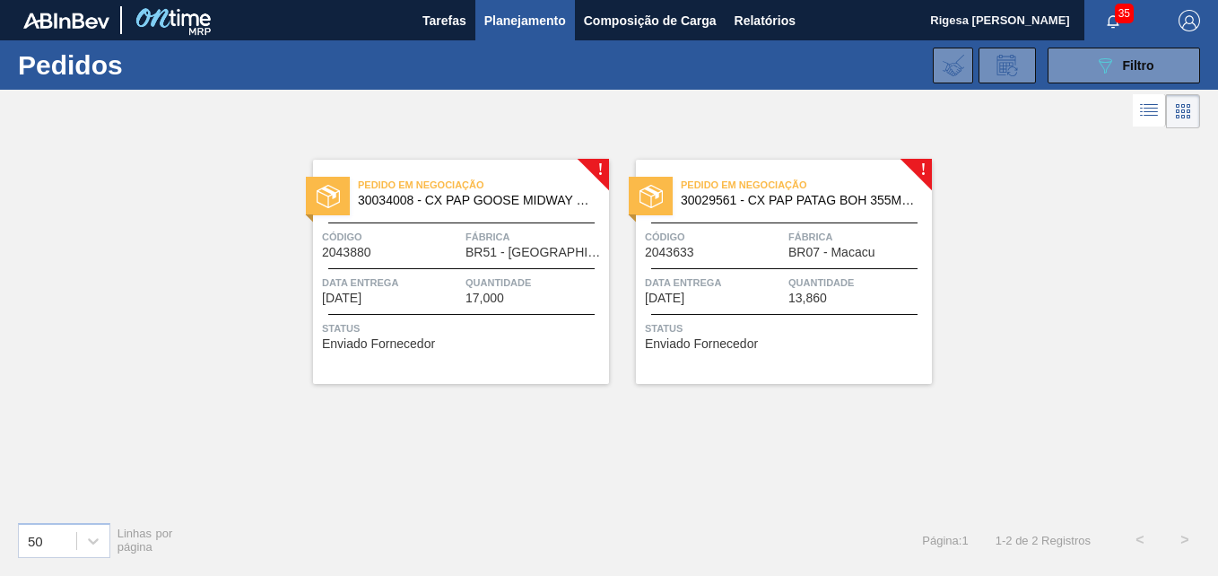
click at [439, 220] on div "Pedido em Negociação 30034008 - CX PAP GOOSE MIDWAY 355ML C12 N25 Código 204388…" at bounding box center [461, 272] width 296 height 224
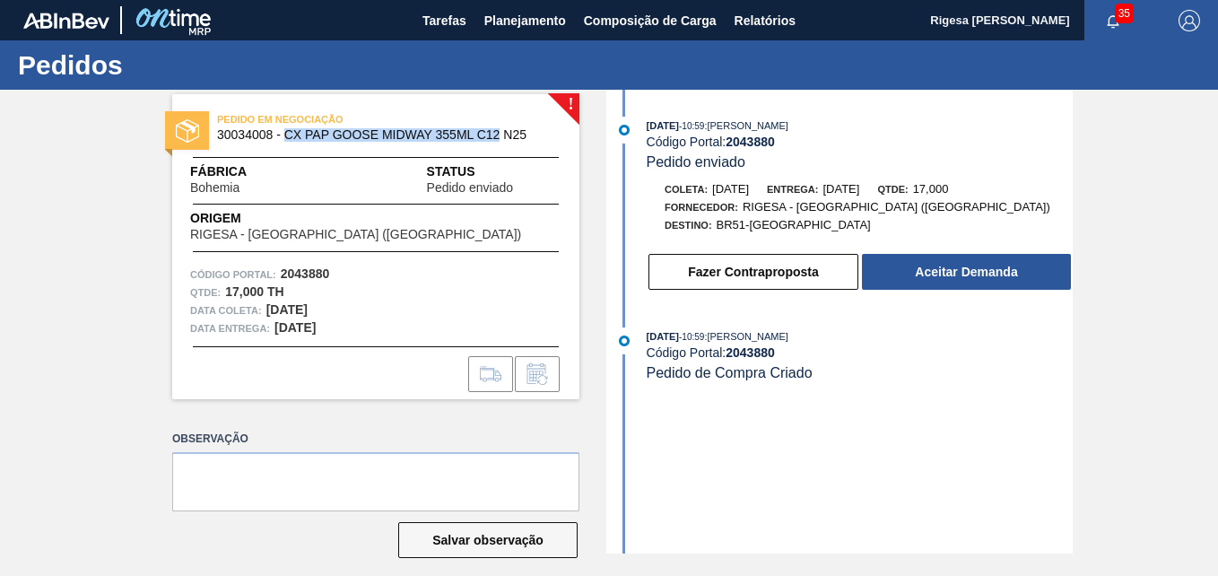
drag, startPoint x: 285, startPoint y: 132, endPoint x: 498, endPoint y: 138, distance: 212.7
click at [498, 138] on span "30034008 - CX PAP GOOSE MIDWAY 355ML C12 N25" at bounding box center [380, 134] width 326 height 13
copy span "CX PAP GOOSE MIDWAY 355ML C12"
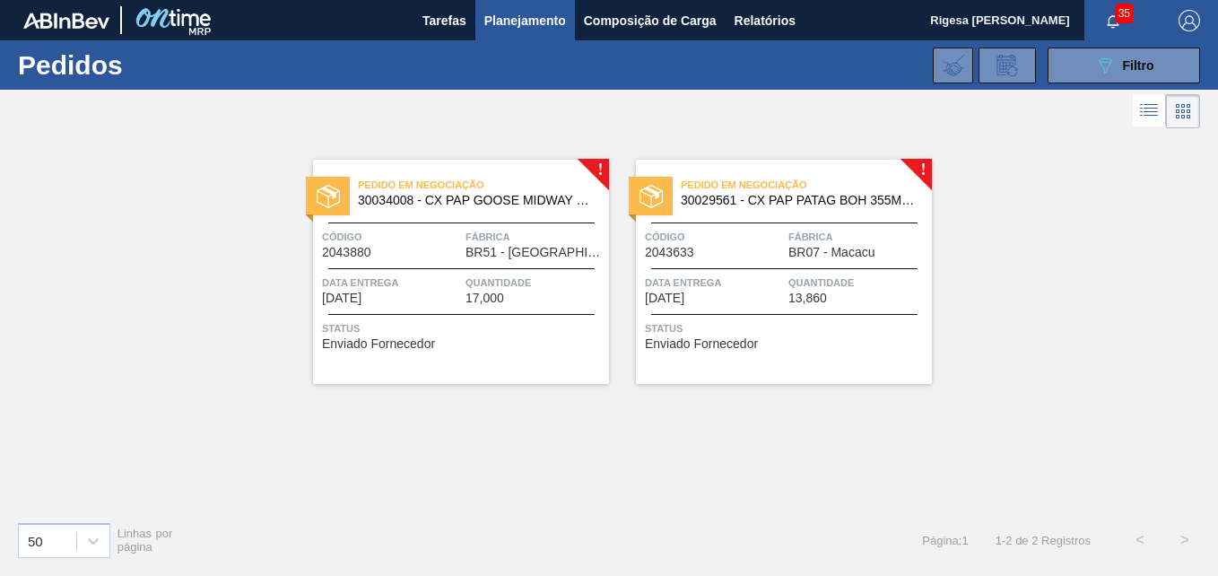
click at [728, 204] on span "30029561 - CX PAP PATAG BOH 355ML C12 NIV24" at bounding box center [799, 200] width 237 height 13
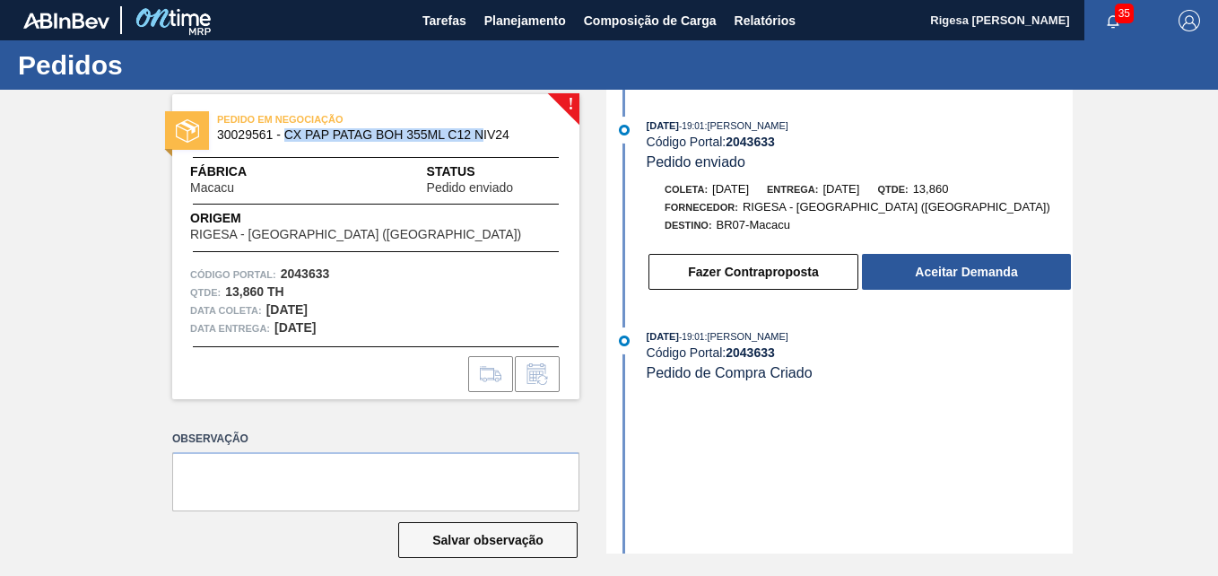
drag, startPoint x: 295, startPoint y: 133, endPoint x: 478, endPoint y: 140, distance: 183.2
click at [478, 140] on span "30029561 - CX PAP PATAG BOH 355ML C12 NIV24" at bounding box center [380, 134] width 326 height 13
copy span "CX PAP PATAG BOH 355ML C12 N"
